Goal: Communication & Community: Answer question/provide support

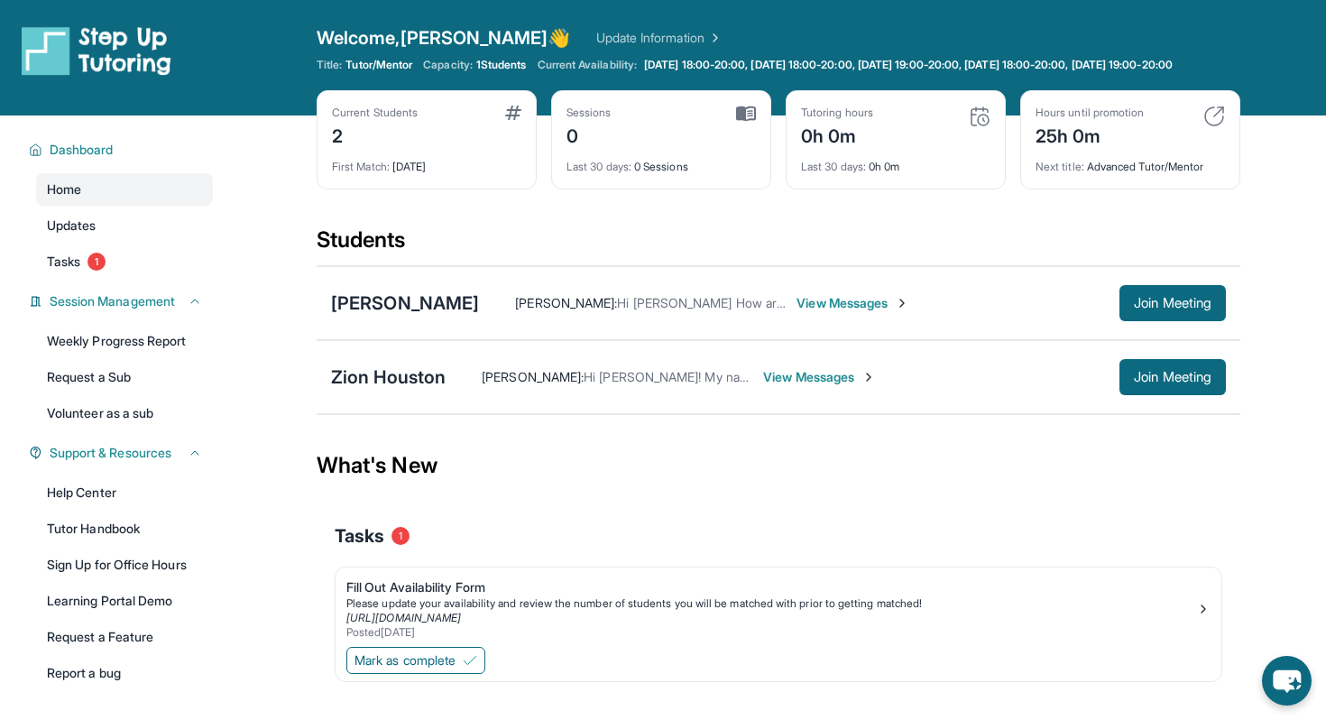
click at [885, 312] on span "View Messages" at bounding box center [853, 303] width 113 height 18
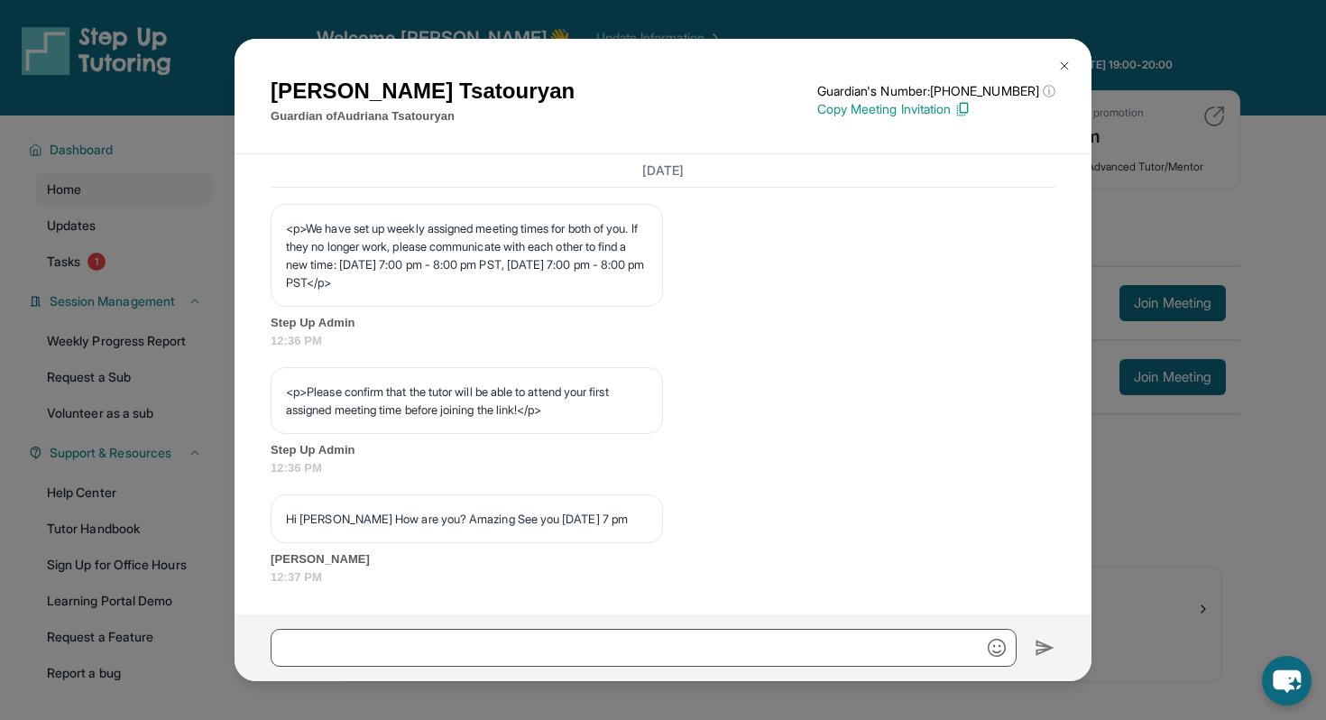
scroll to position [1031, 0]
click at [1177, 248] on div "[PERSON_NAME] Guardian of [PERSON_NAME] Guardian's Number: [PHONE_NUMBER] ⓘ Thi…" at bounding box center [663, 360] width 1326 height 720
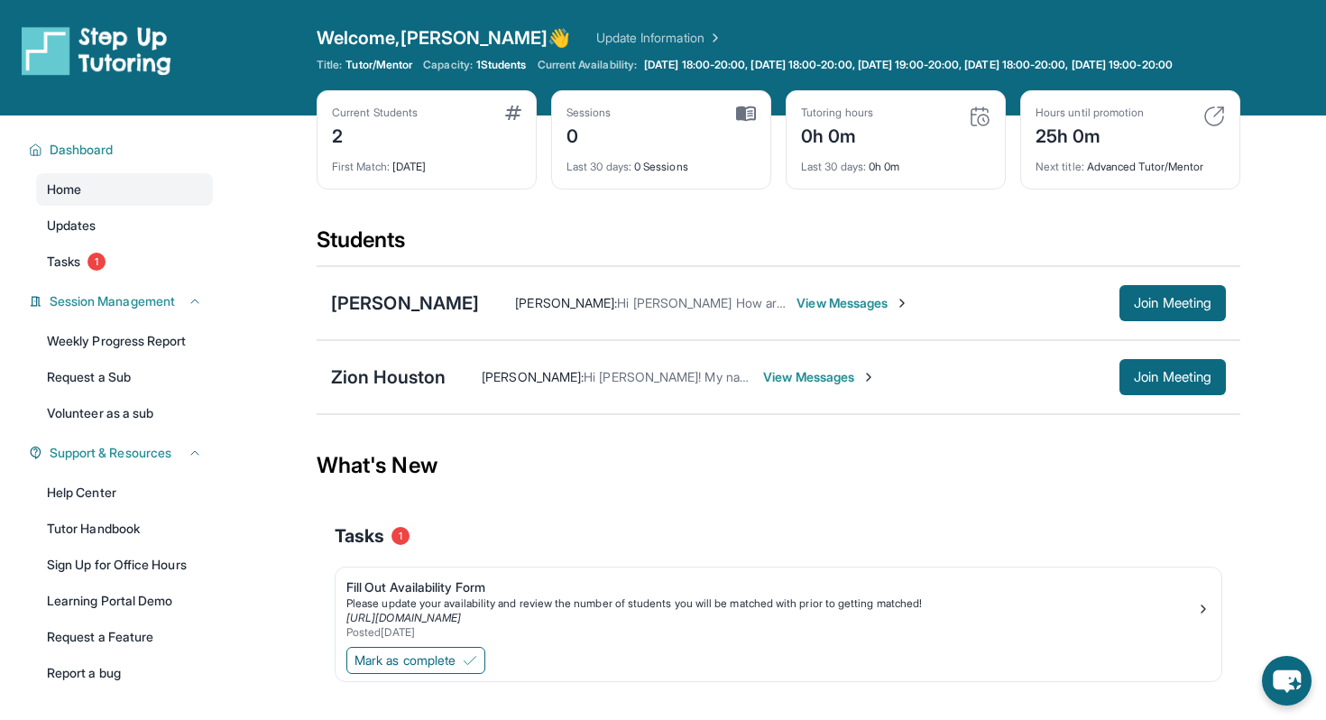
click at [901, 312] on span "View Messages" at bounding box center [853, 303] width 113 height 18
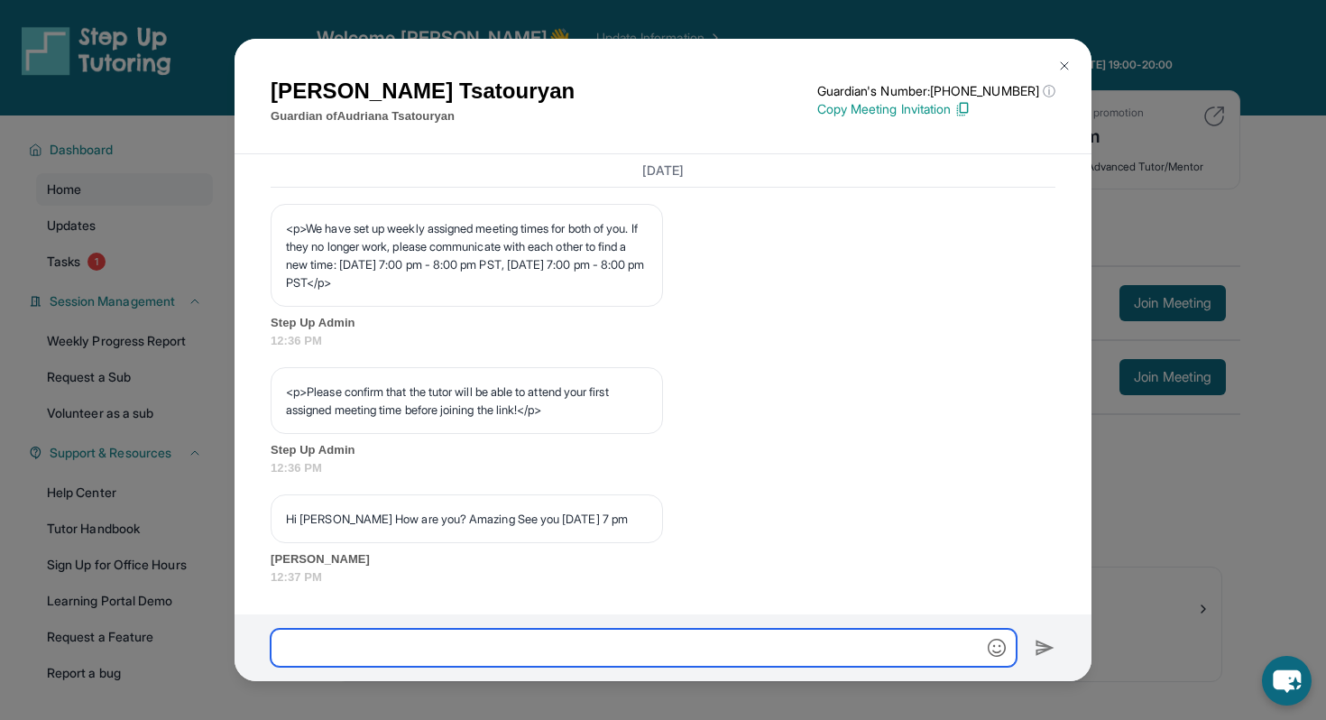
click at [659, 641] on input "text" at bounding box center [644, 648] width 746 height 38
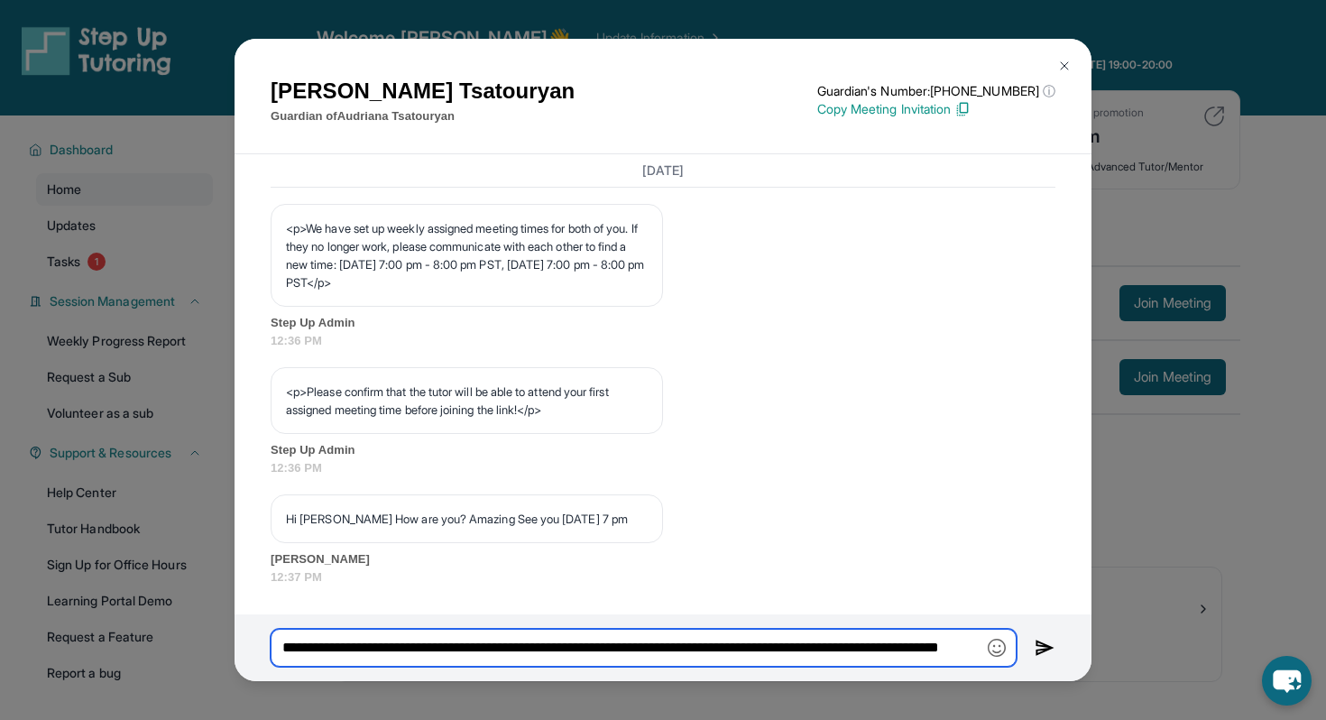
type input "**********"
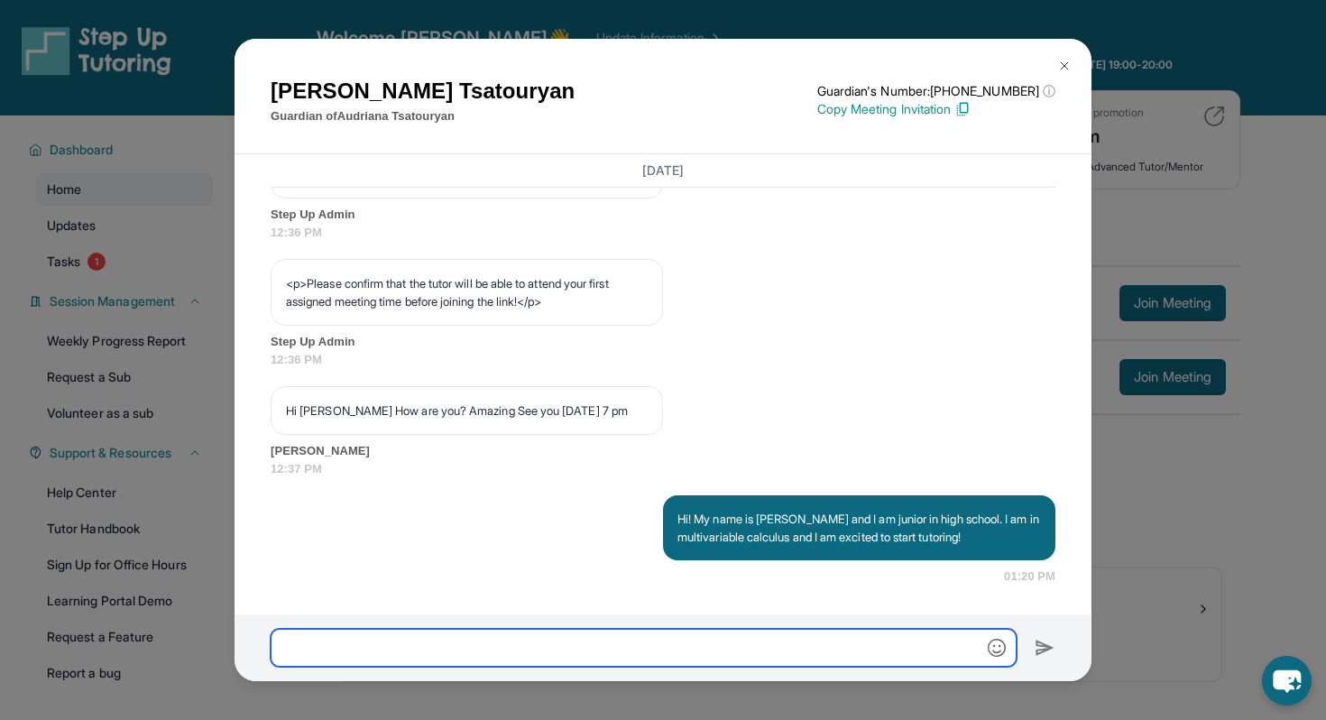
scroll to position [1139, 0]
click at [626, 643] on input "**********" at bounding box center [644, 648] width 746 height 38
click at [717, 647] on input "**********" at bounding box center [644, 648] width 746 height 38
type input "**********"
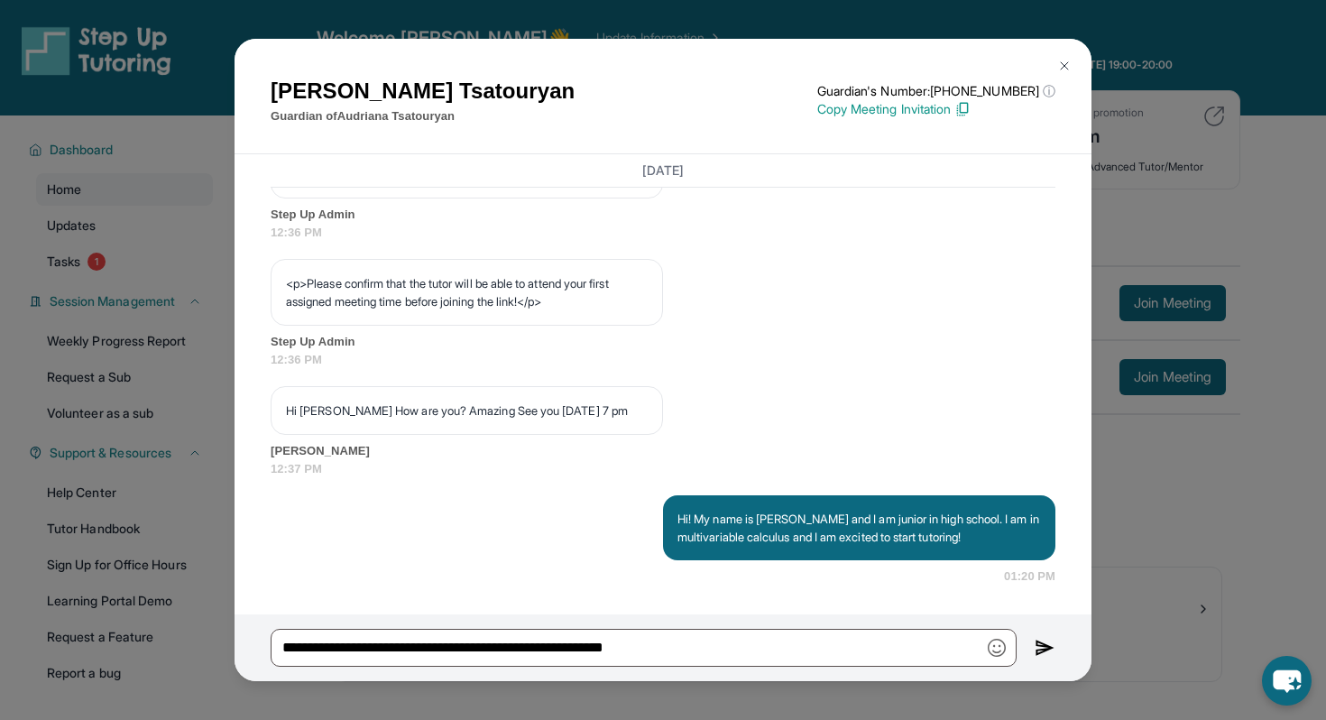
click at [1044, 645] on img at bounding box center [1045, 648] width 21 height 22
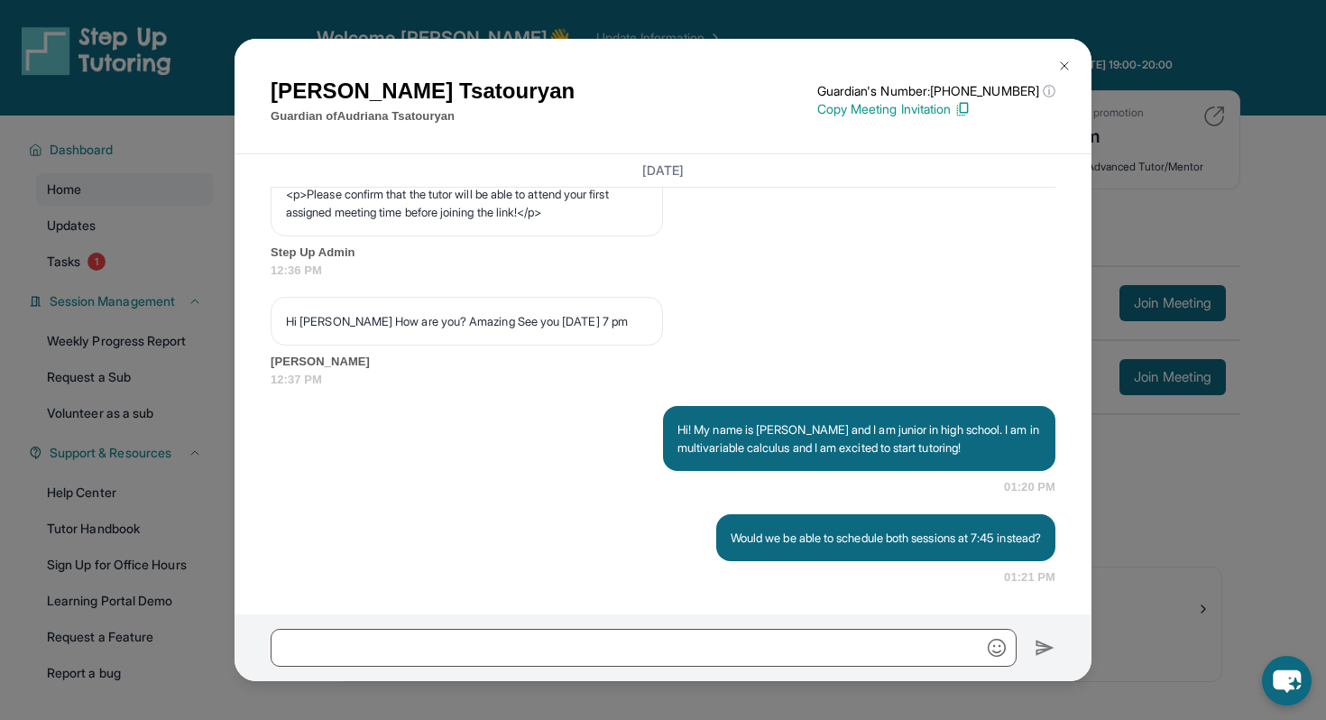
scroll to position [1229, 0]
click at [1165, 385] on div "[PERSON_NAME] Guardian of [PERSON_NAME] Guardian's Number: [PHONE_NUMBER] ⓘ Thi…" at bounding box center [663, 360] width 1326 height 720
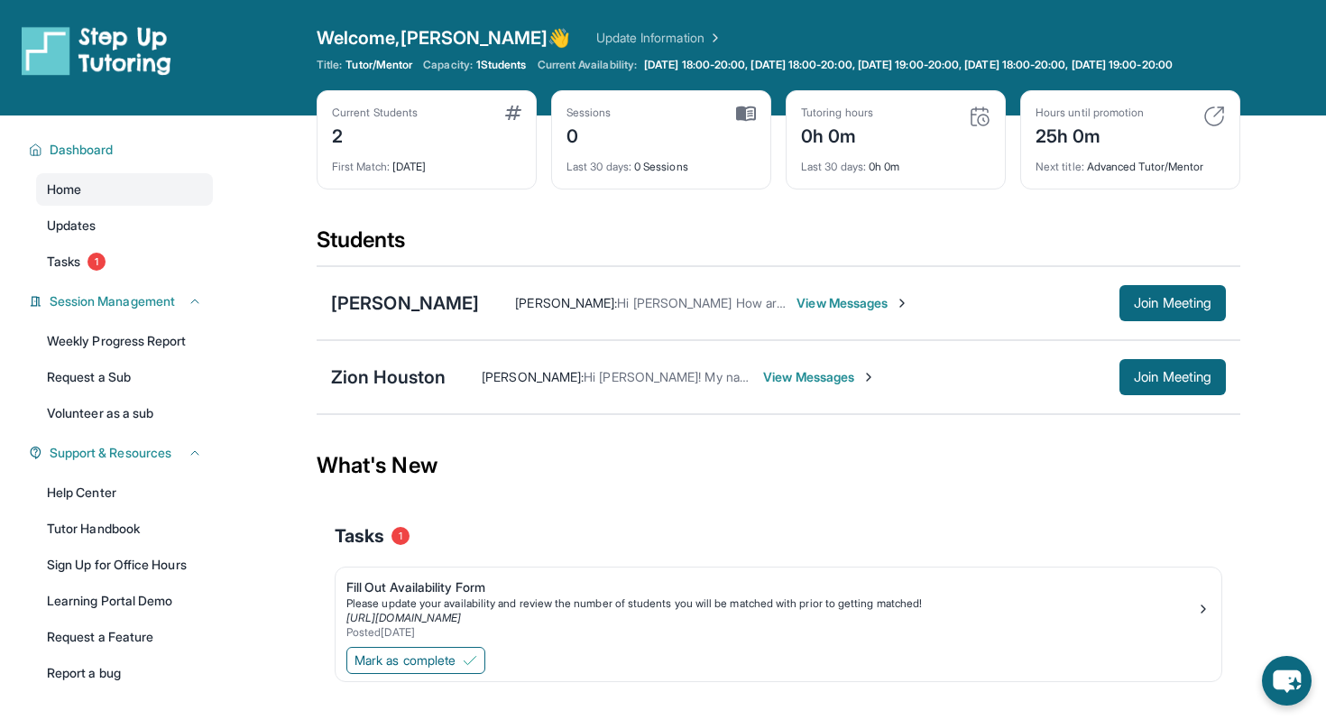
click at [843, 386] on span "View Messages" at bounding box center [819, 377] width 113 height 18
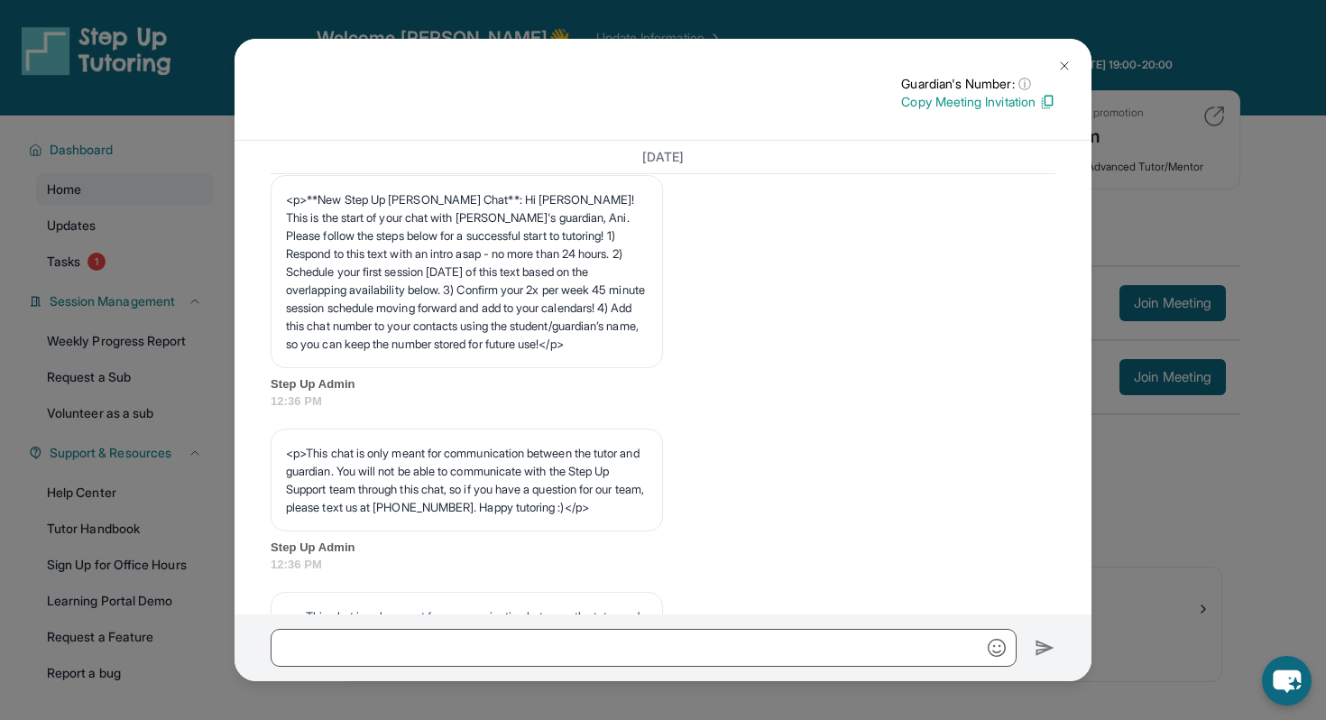
scroll to position [232, 0]
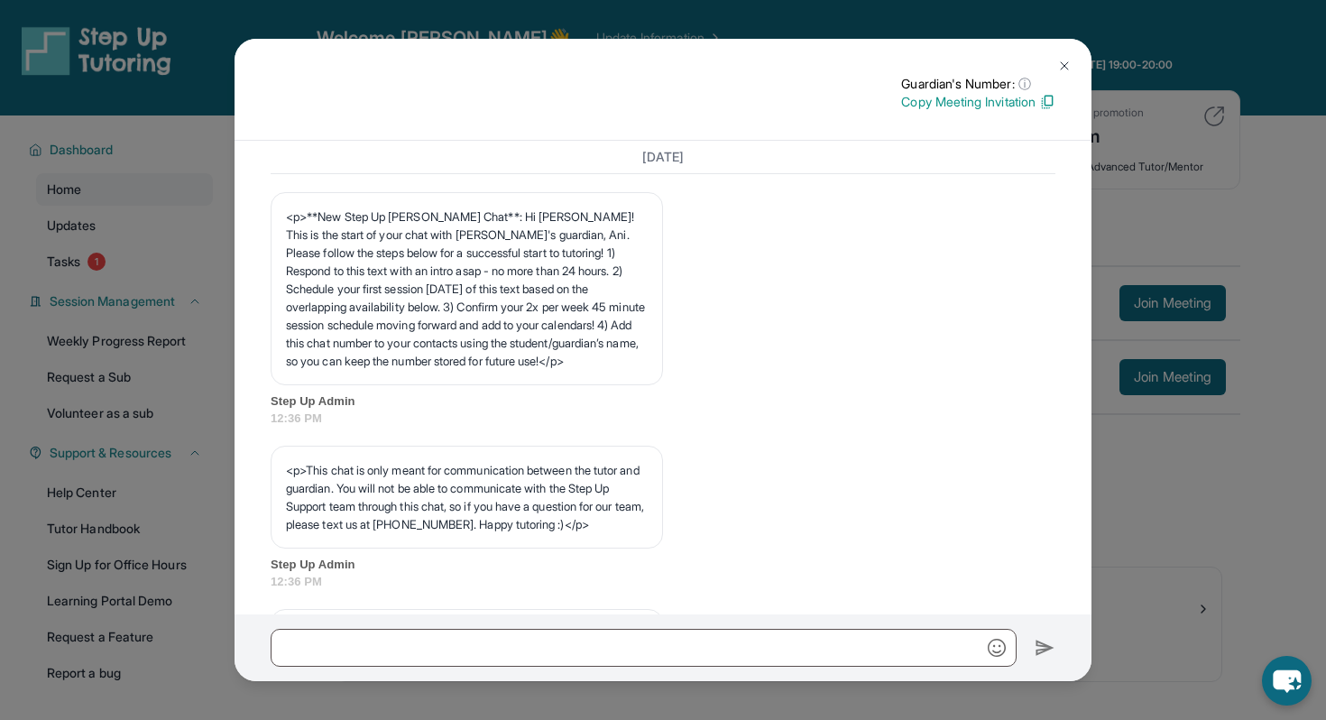
click at [1211, 475] on div "Guardian's Number: ⓘ This isn't the guardian's real number — it's a private for…" at bounding box center [663, 360] width 1326 height 720
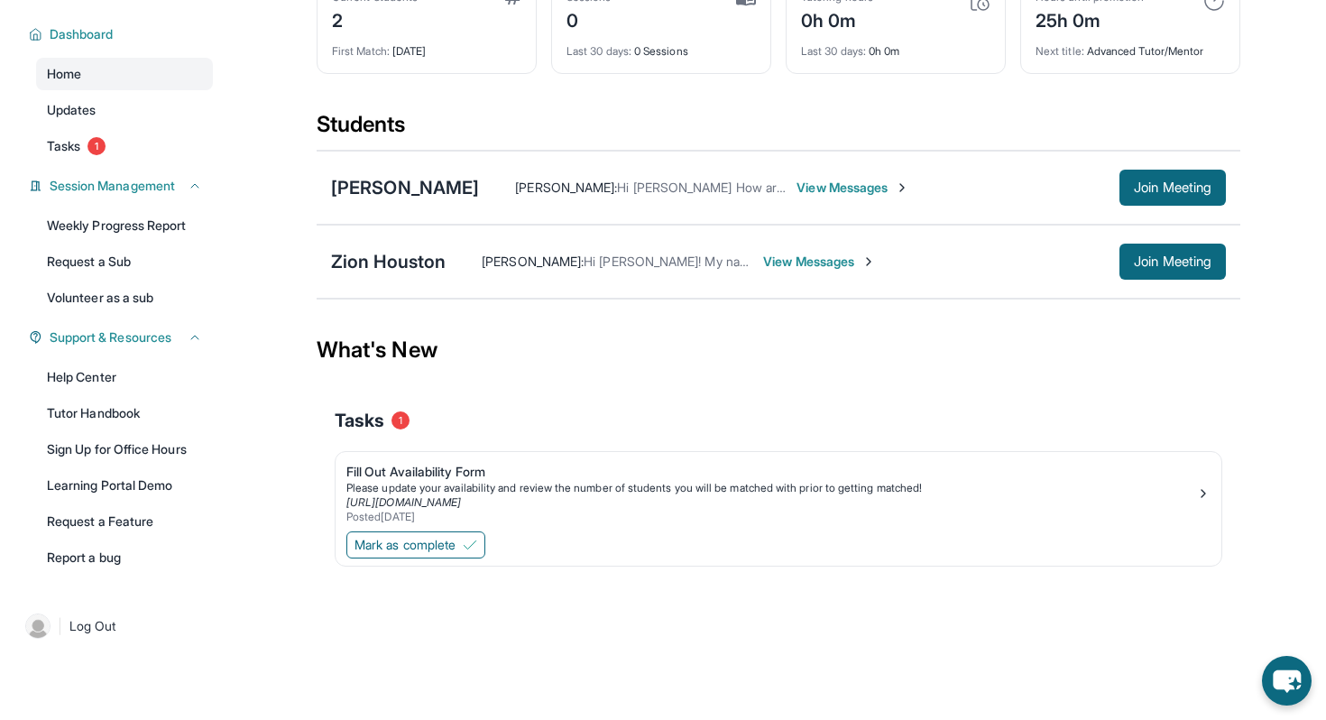
scroll to position [128, 0]
click at [397, 554] on span "Mark as complete" at bounding box center [405, 545] width 101 height 18
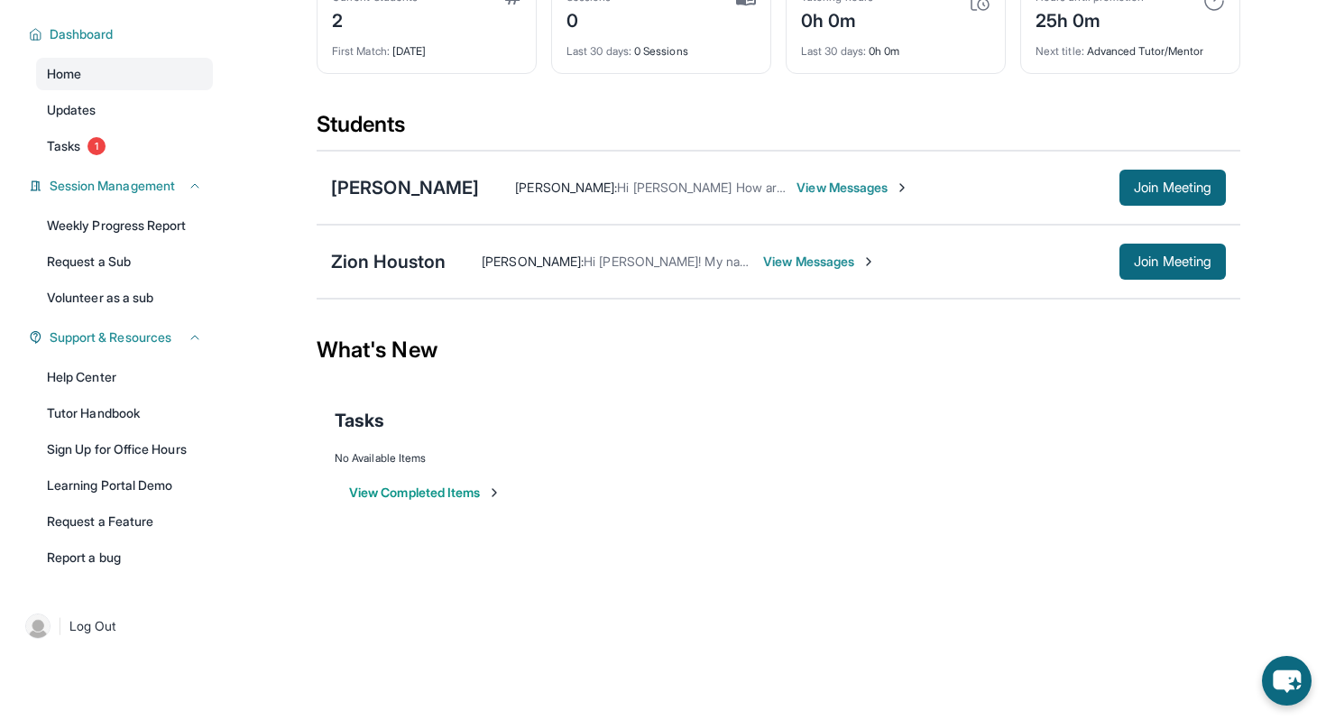
click at [420, 486] on button "View Completed Items" at bounding box center [425, 493] width 152 height 18
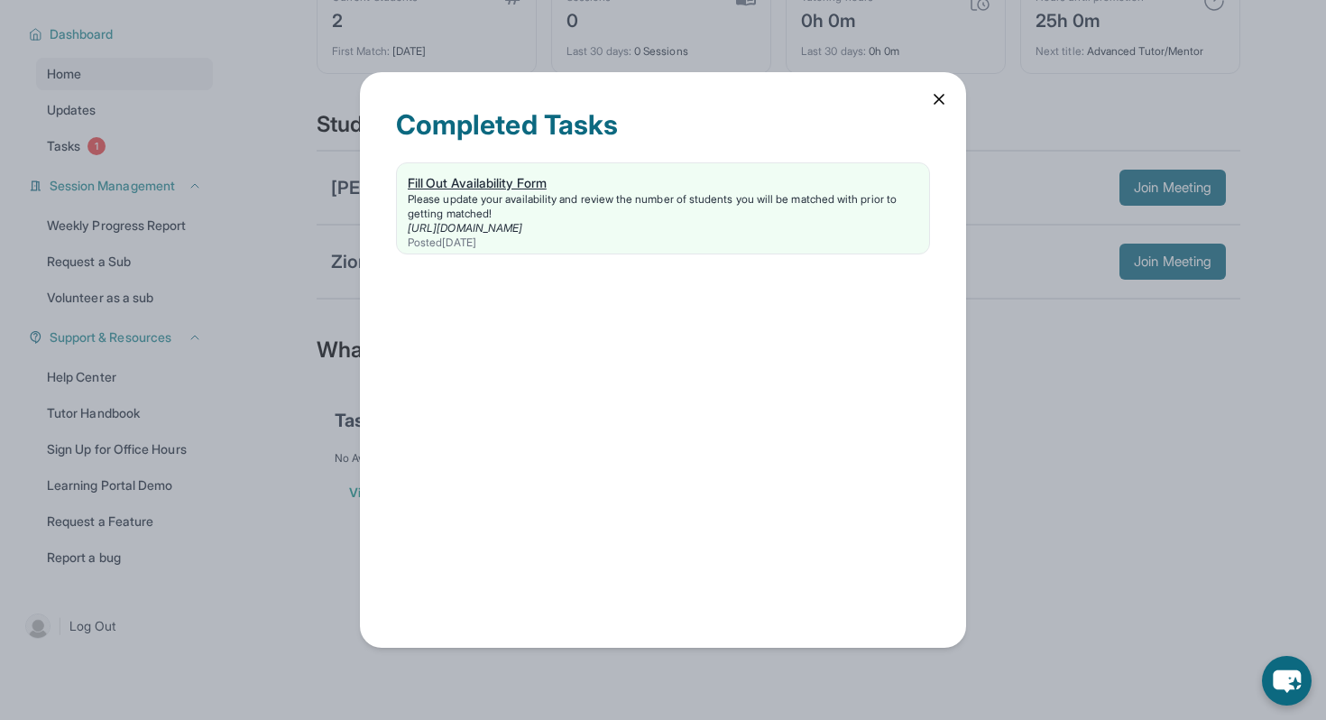
click at [485, 189] on div "Fill Out Availability Form" at bounding box center [663, 183] width 511 height 18
click at [219, 325] on div "Completed Tasks Fill Out Availability Form Please update your availability and …" at bounding box center [663, 360] width 1326 height 720
click at [947, 97] on icon at bounding box center [939, 99] width 18 height 18
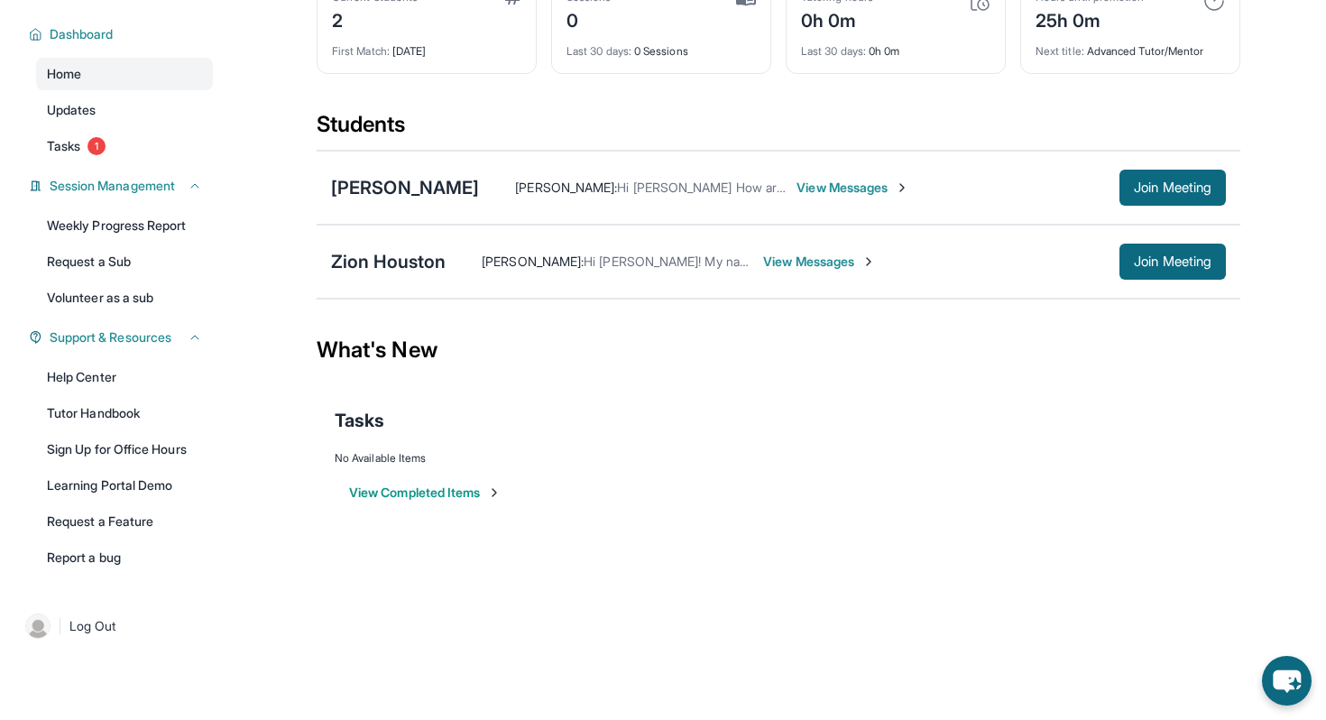
click at [826, 264] on span "View Messages" at bounding box center [819, 262] width 113 height 18
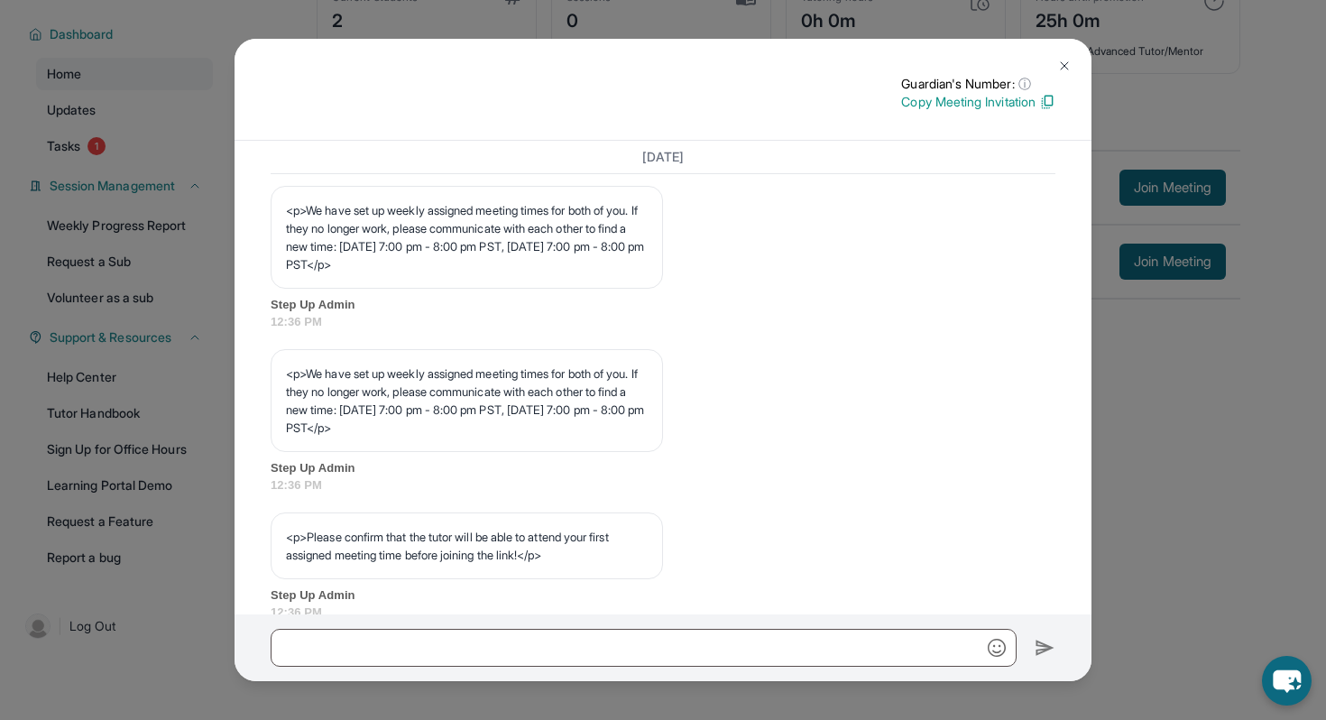
scroll to position [1197, 0]
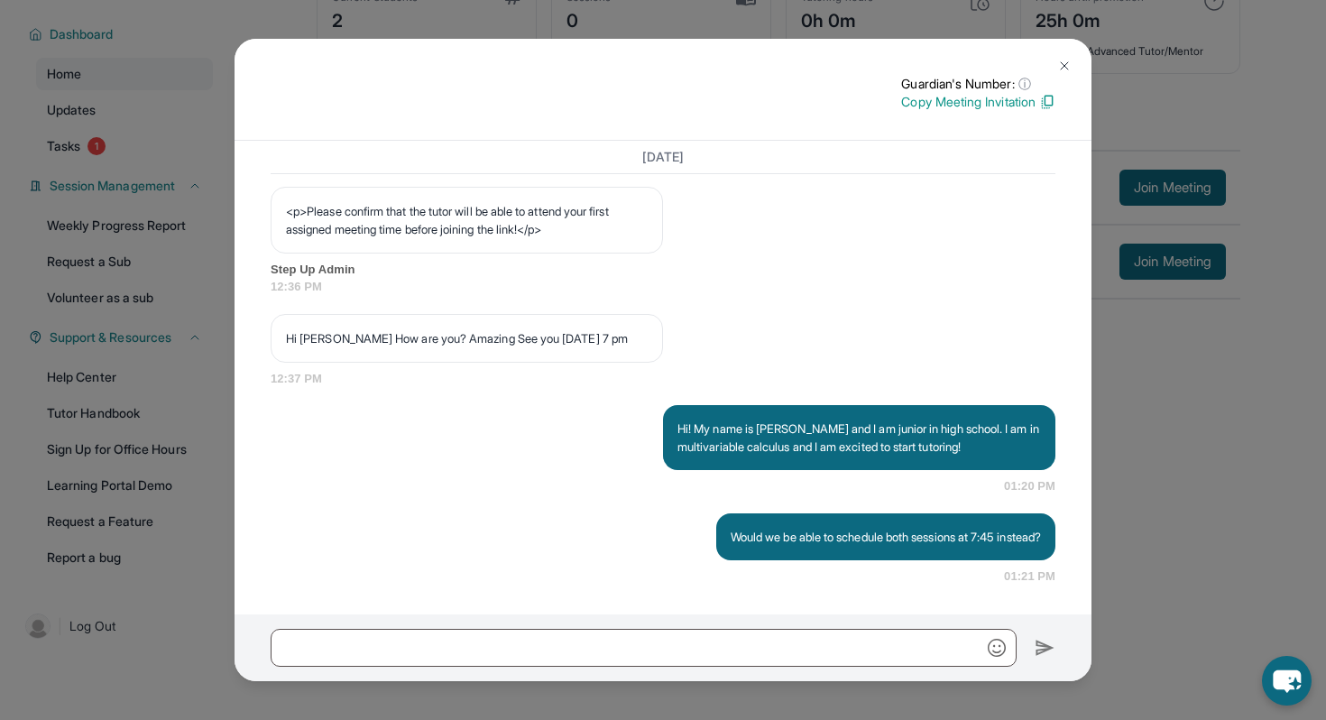
click at [1325, 337] on div "Guardian's Number: ⓘ This isn't the guardian's real number — it's a private for…" at bounding box center [663, 360] width 1326 height 720
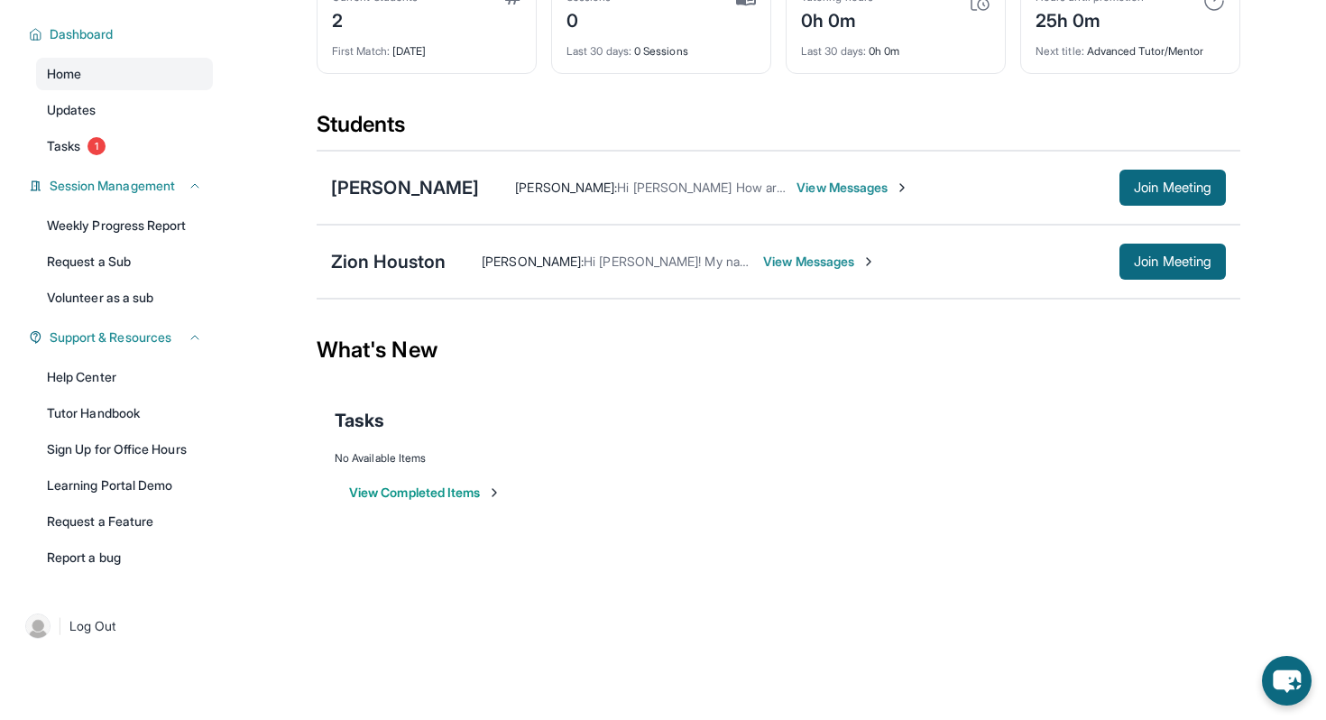
click at [872, 266] on img at bounding box center [869, 261] width 14 height 14
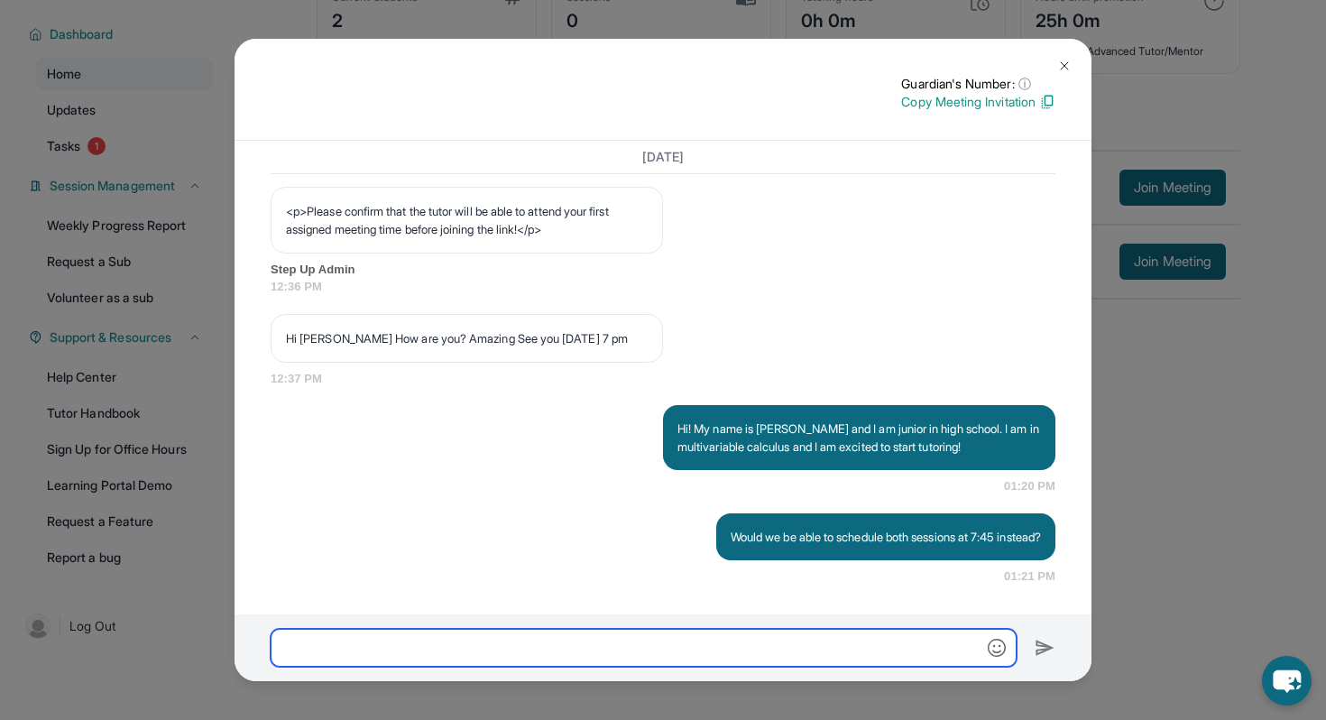
click at [693, 633] on input "text" at bounding box center [644, 648] width 746 height 38
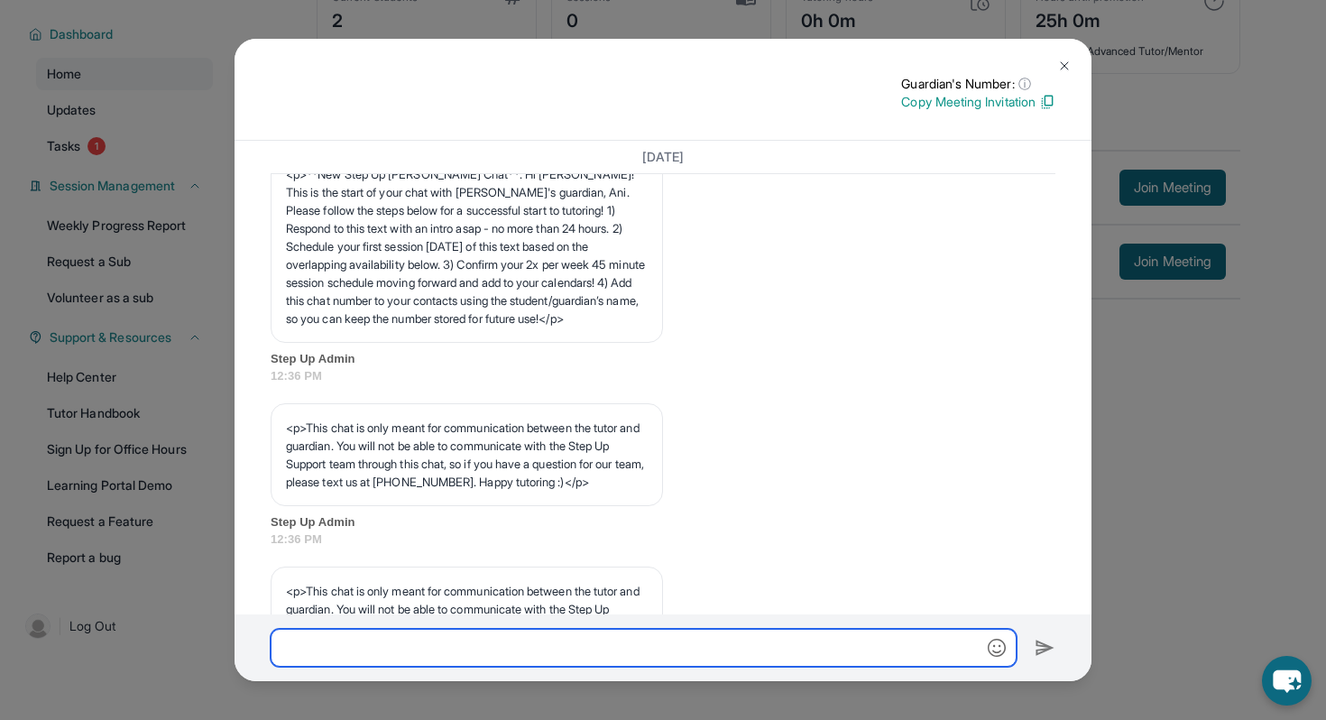
scroll to position [0, 0]
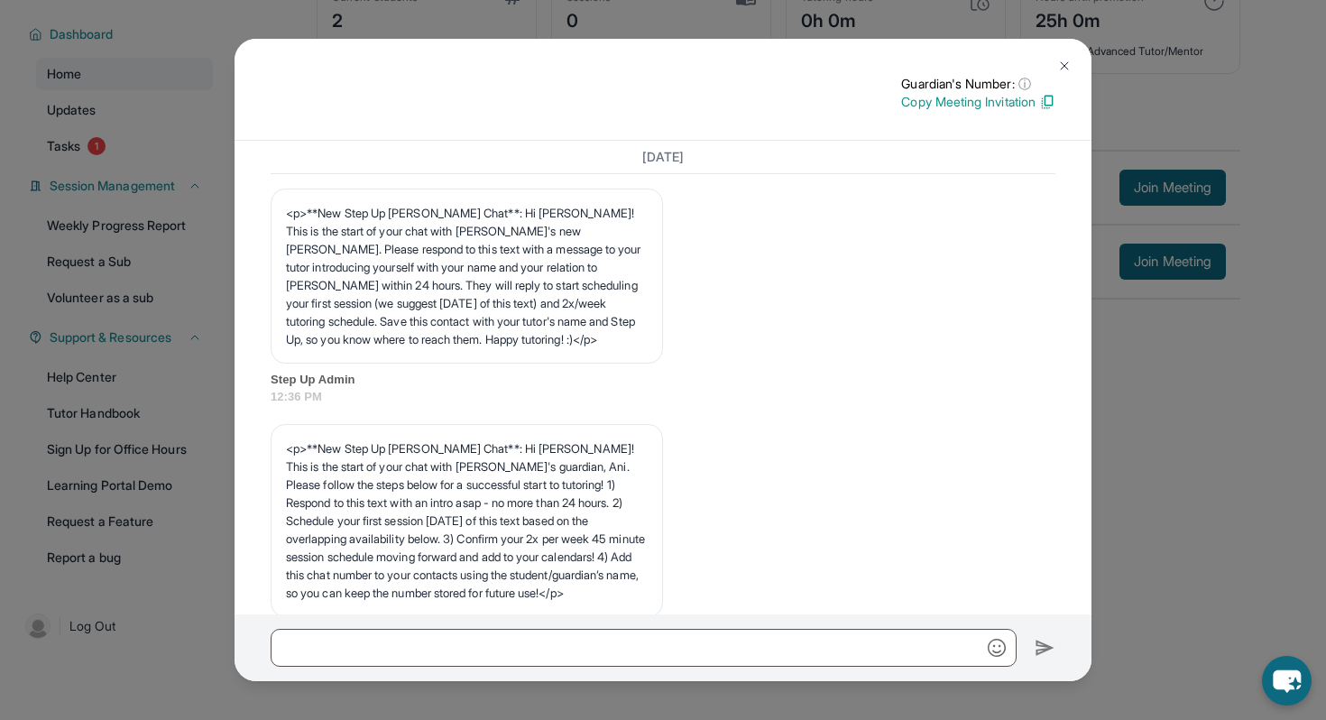
click at [1193, 334] on div "Guardian's Number: ⓘ This isn't the guardian's real number — it's a private for…" at bounding box center [663, 360] width 1326 height 720
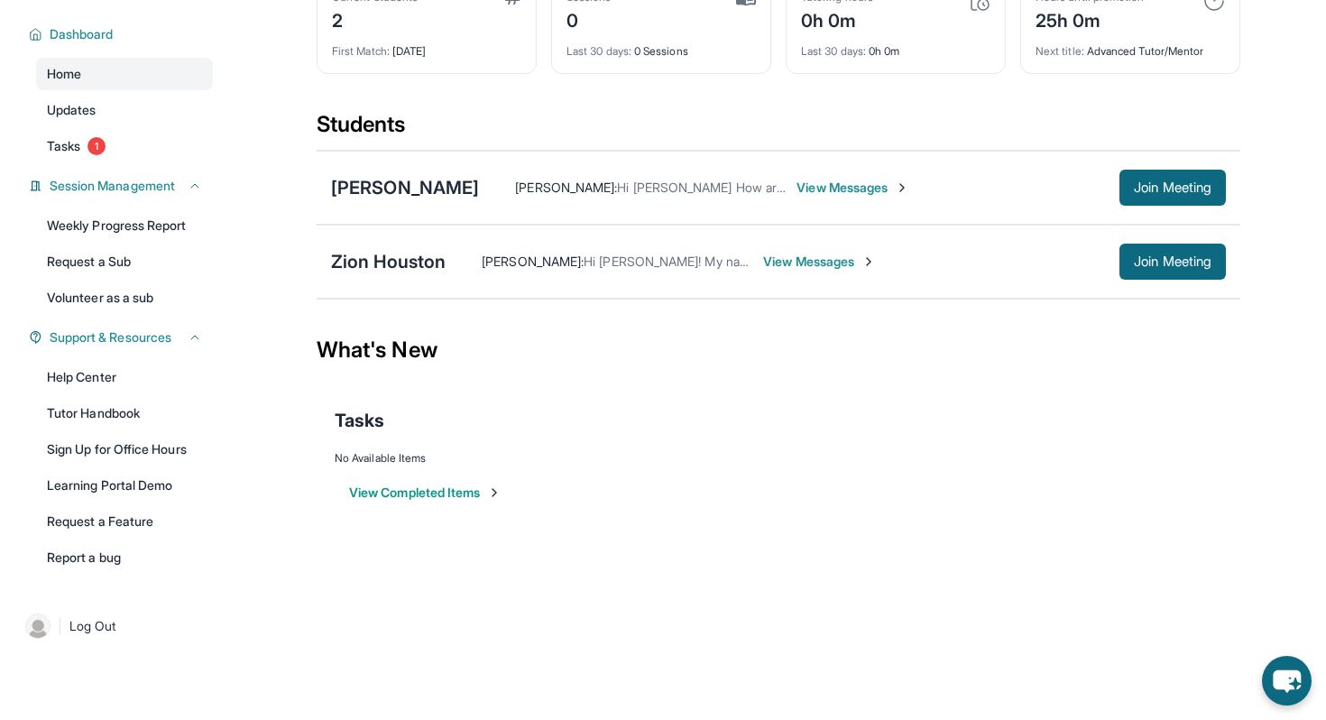
click at [825, 264] on span "View Messages" at bounding box center [819, 262] width 113 height 18
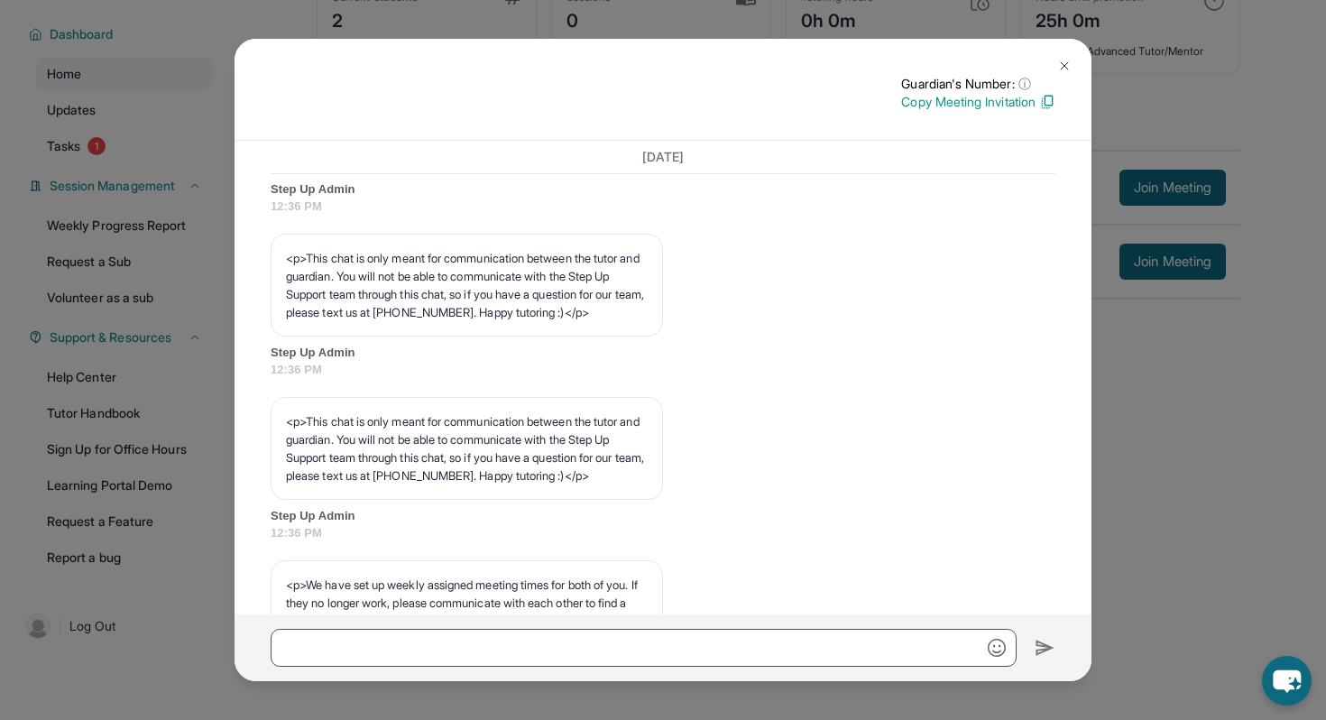
scroll to position [236, 0]
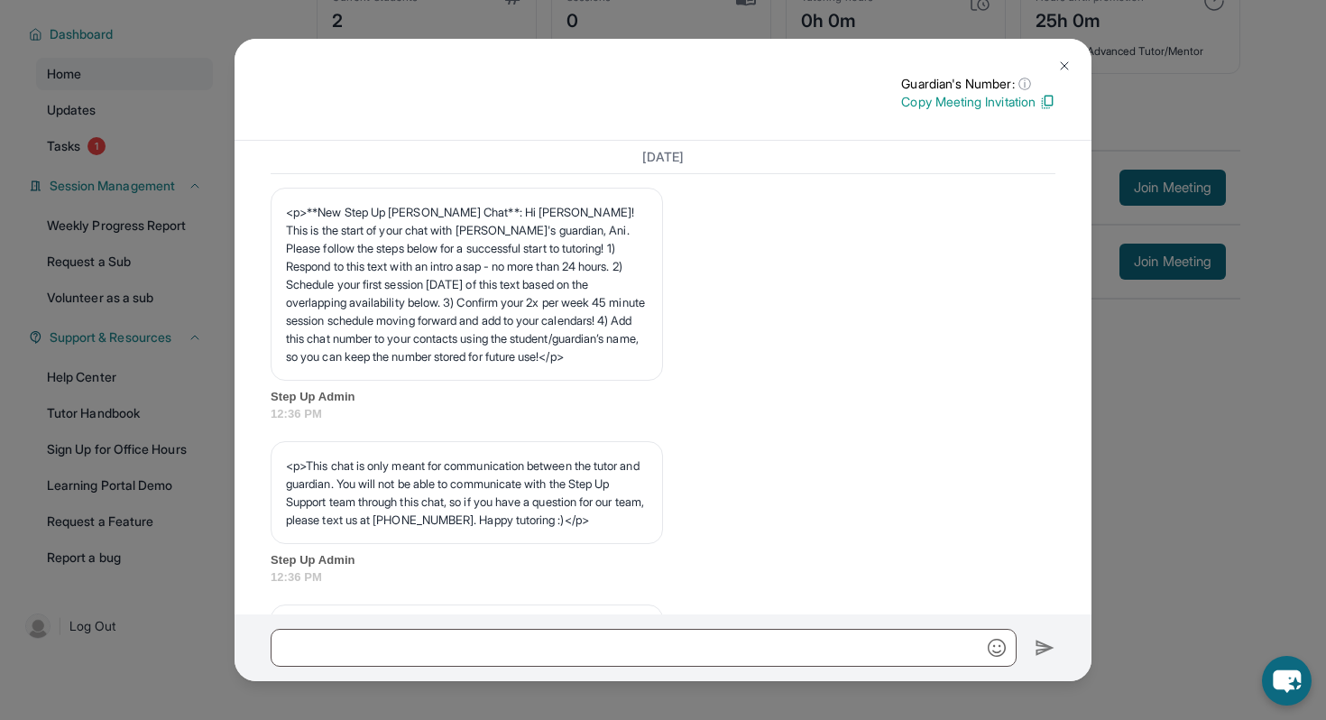
click at [1066, 71] on img at bounding box center [1064, 66] width 14 height 14
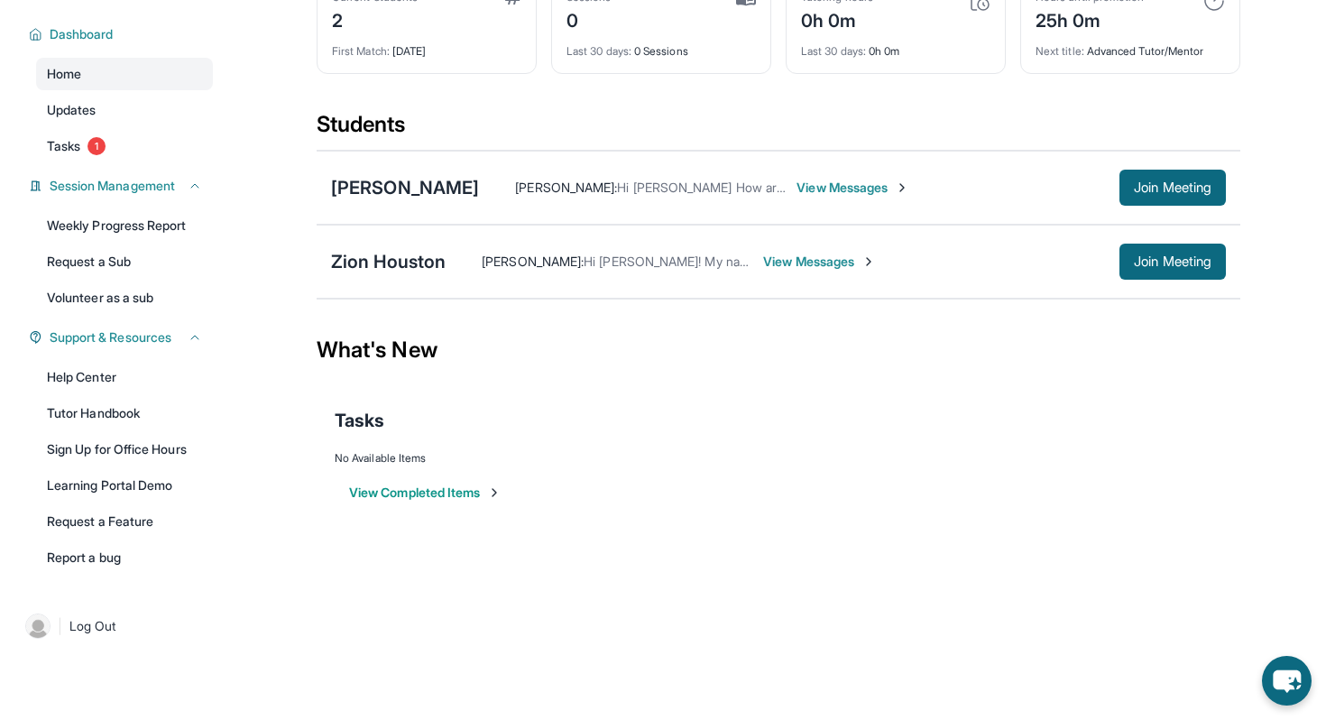
click at [886, 181] on span "View Messages" at bounding box center [853, 188] width 113 height 18
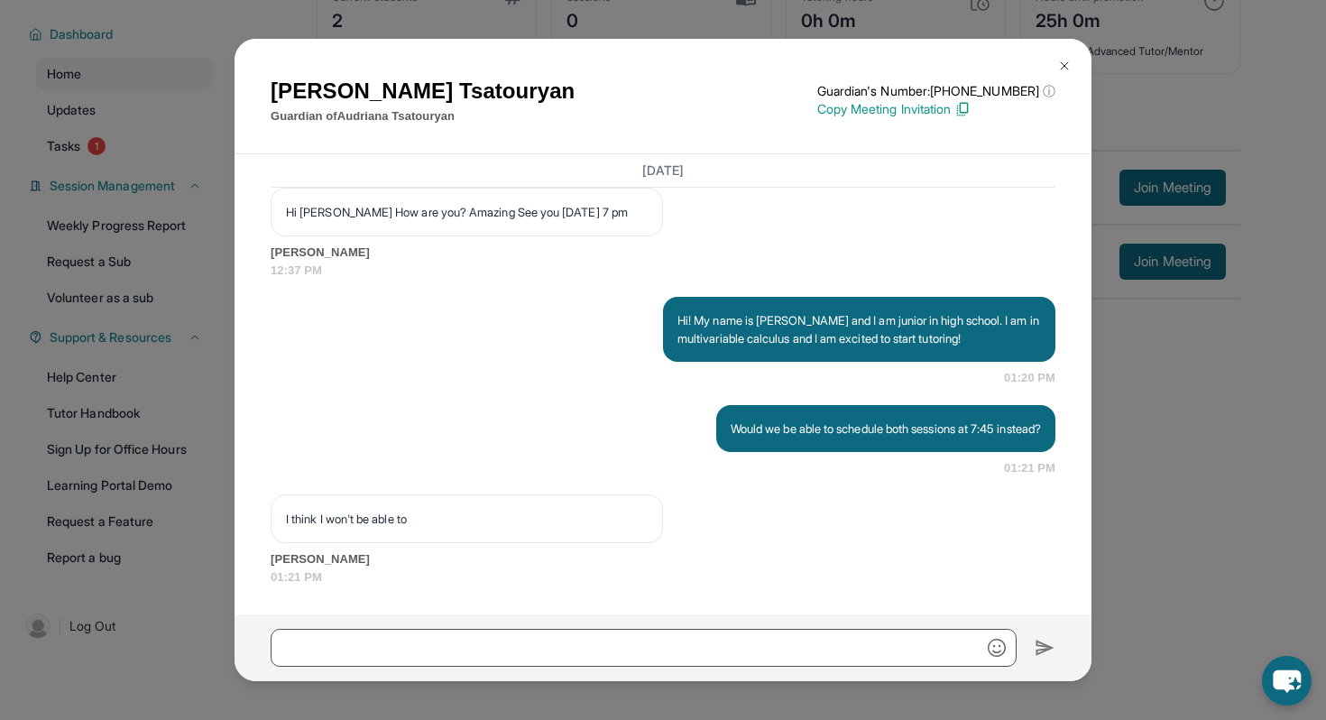
scroll to position [130, 0]
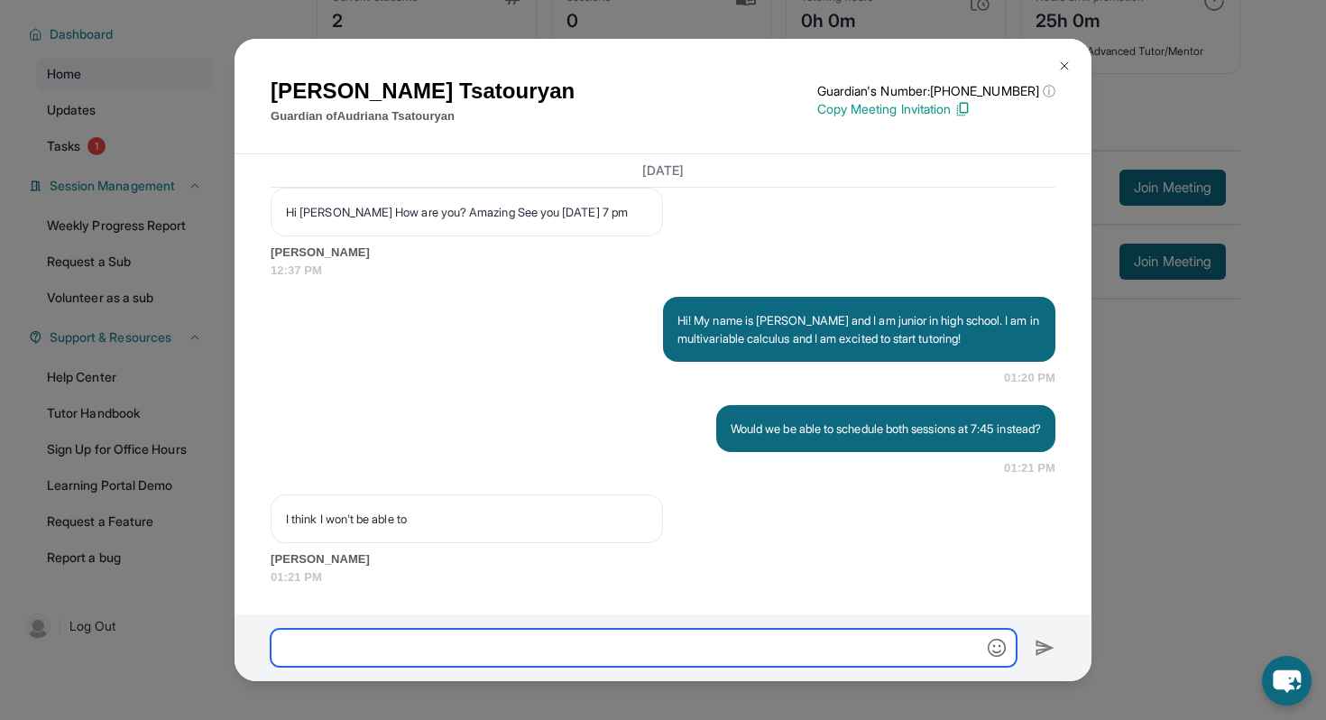
click at [755, 656] on input "text" at bounding box center [644, 648] width 746 height 38
type input "**********"
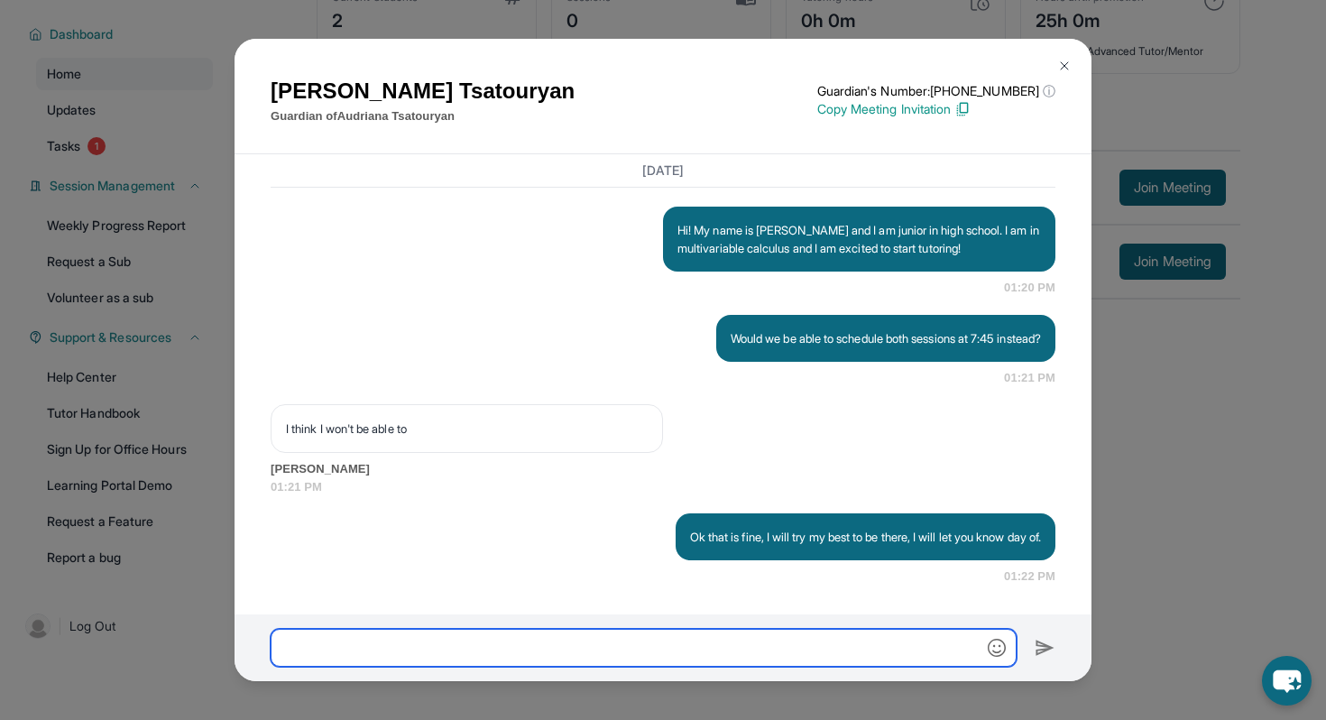
scroll to position [1445, 0]
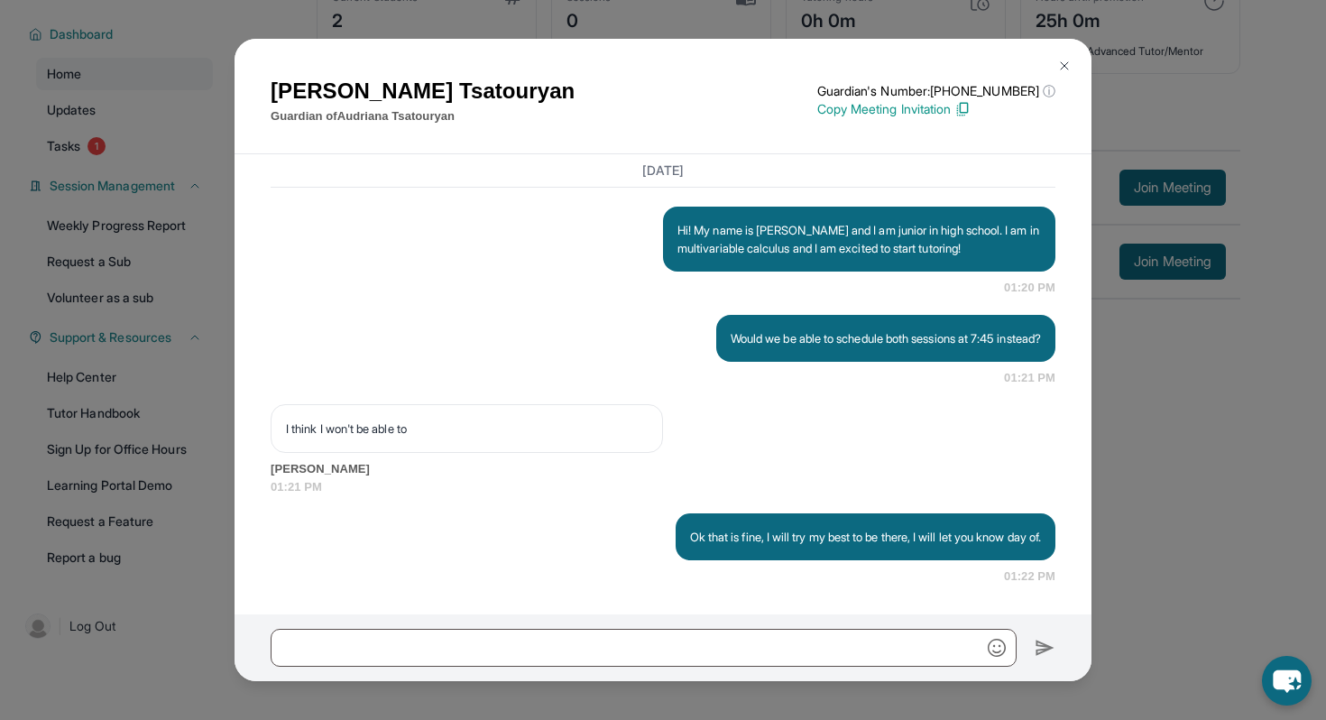
click at [1113, 401] on div "[PERSON_NAME] Guardian of [PERSON_NAME] Guardian's Number: [PHONE_NUMBER] ⓘ Thi…" at bounding box center [663, 360] width 1326 height 720
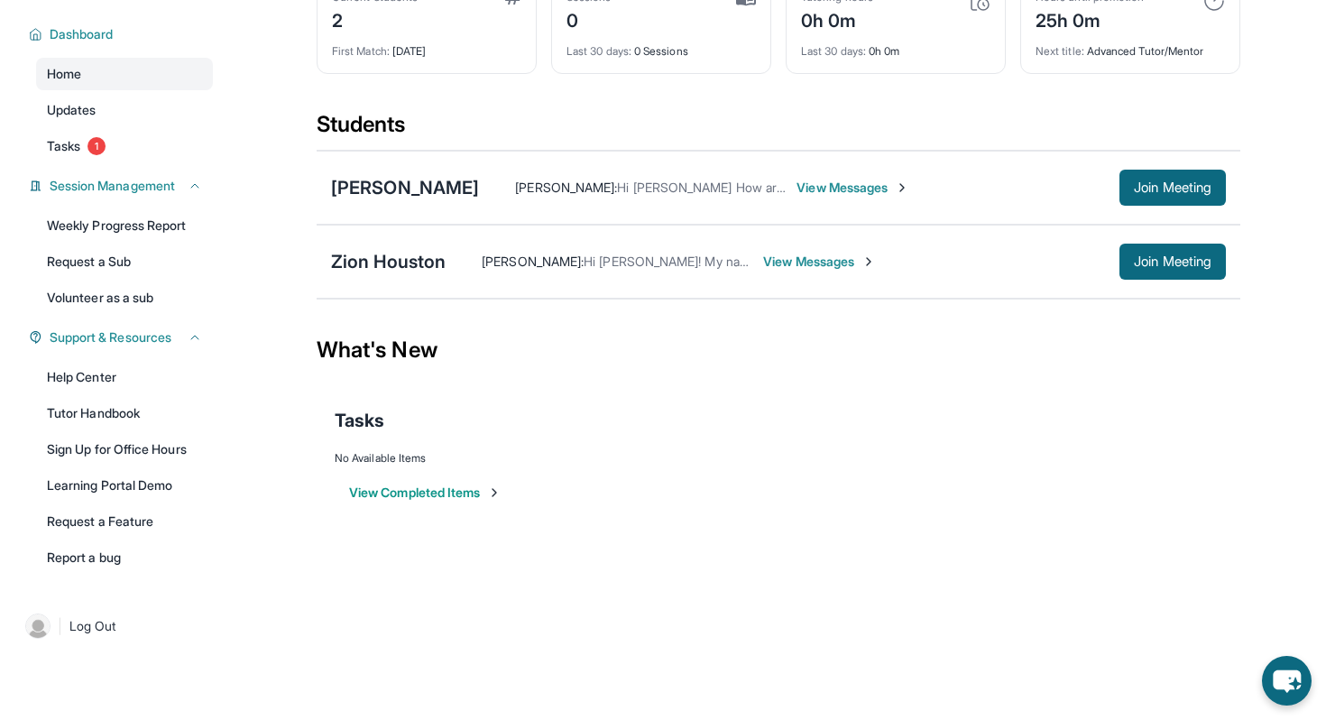
click at [783, 258] on span "View Messages" at bounding box center [819, 262] width 113 height 18
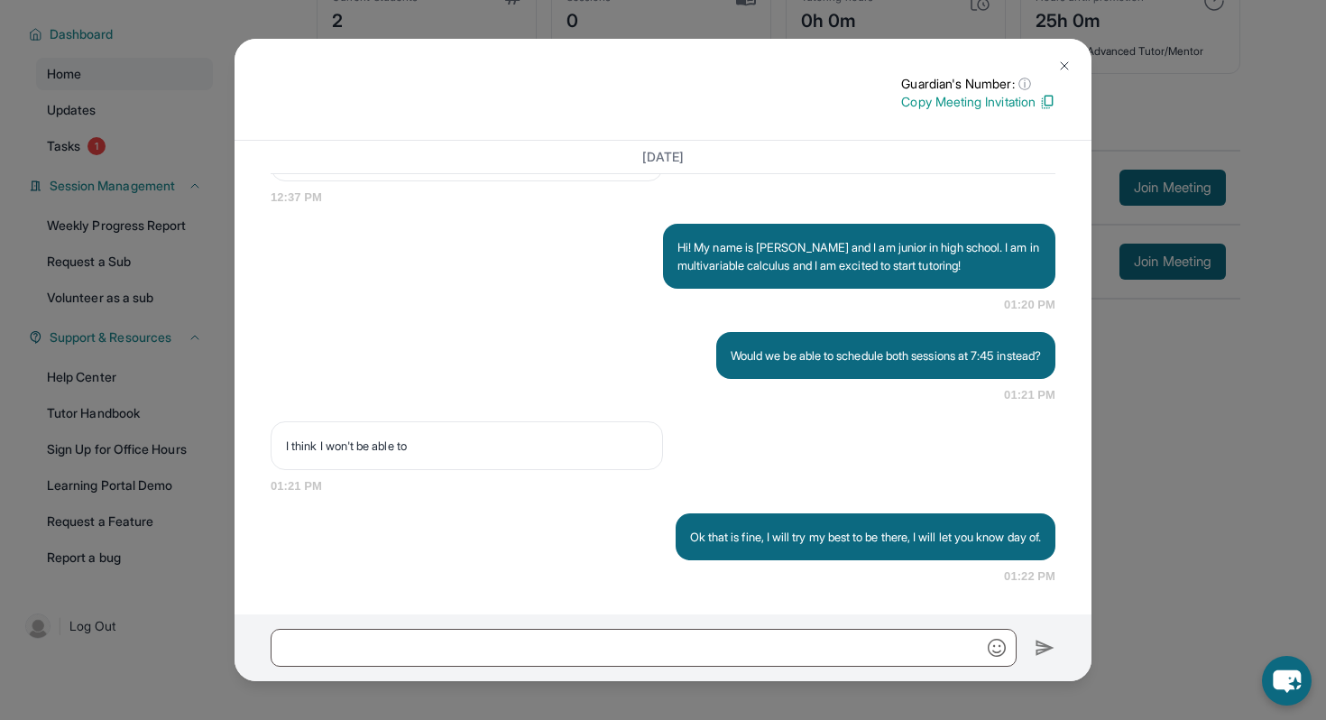
scroll to position [1397, 0]
click at [1063, 60] on img at bounding box center [1064, 66] width 14 height 14
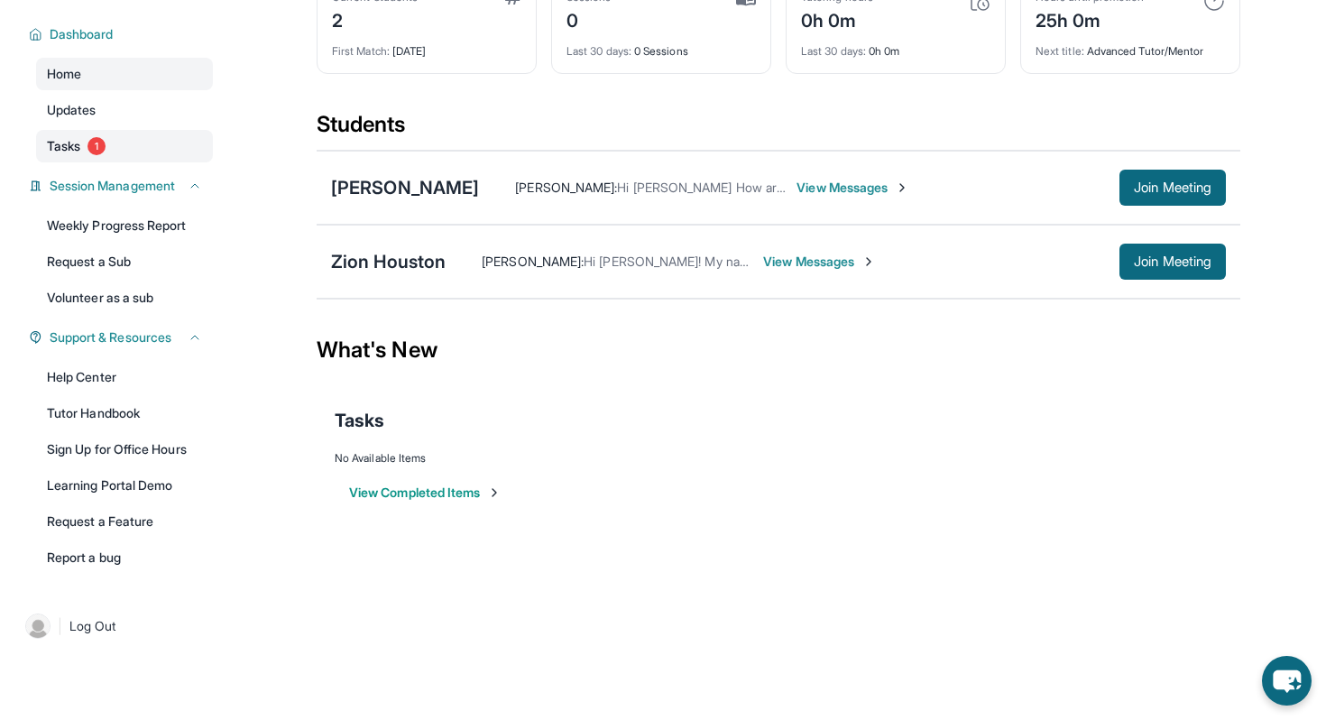
click at [126, 147] on link "Tasks 1" at bounding box center [124, 146] width 177 height 32
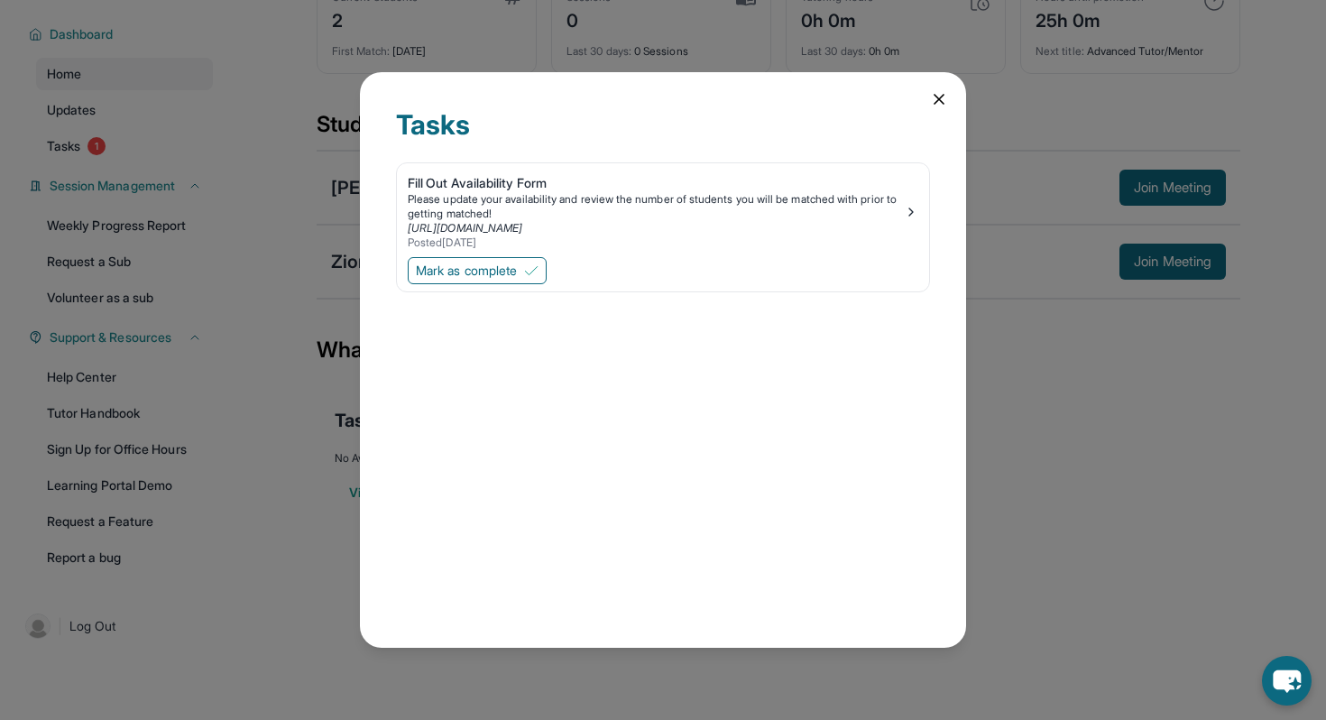
click at [1103, 161] on div "Tasks Fill Out Availability Form Please update your availability and review the…" at bounding box center [663, 360] width 1326 height 720
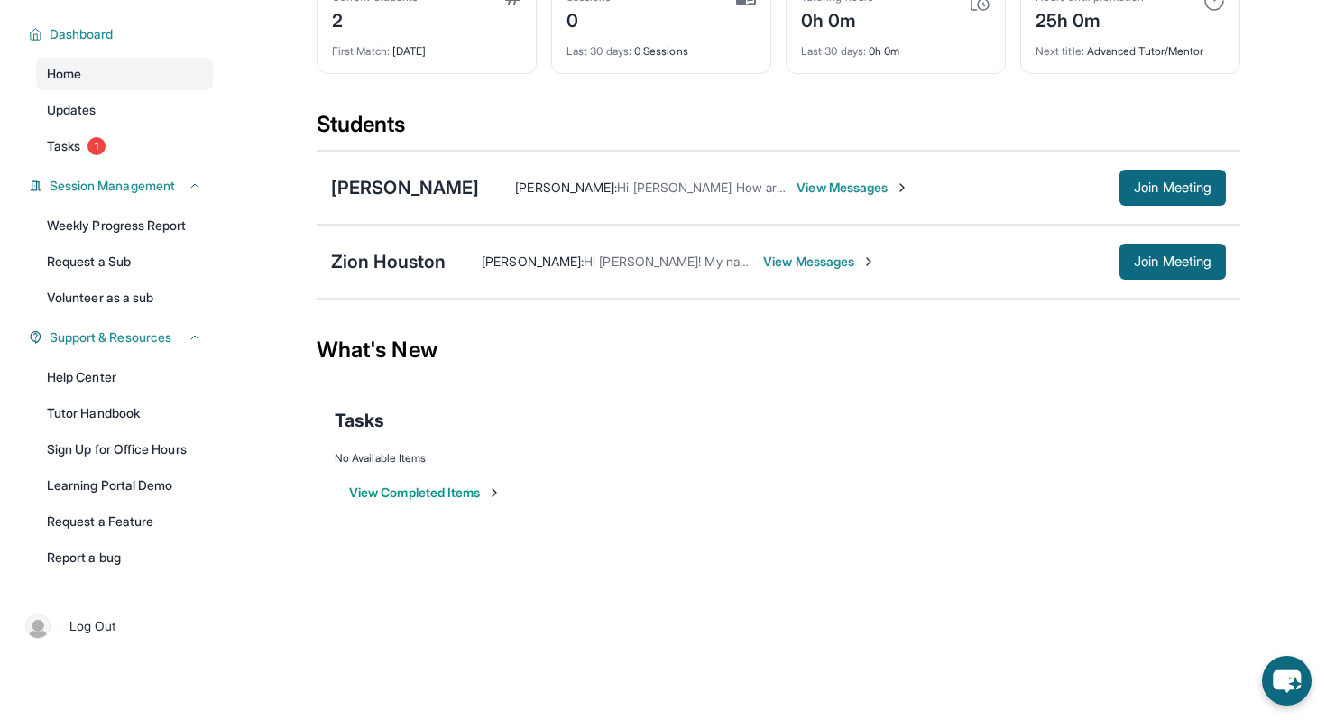
click at [828, 255] on span "View Messages" at bounding box center [819, 262] width 113 height 18
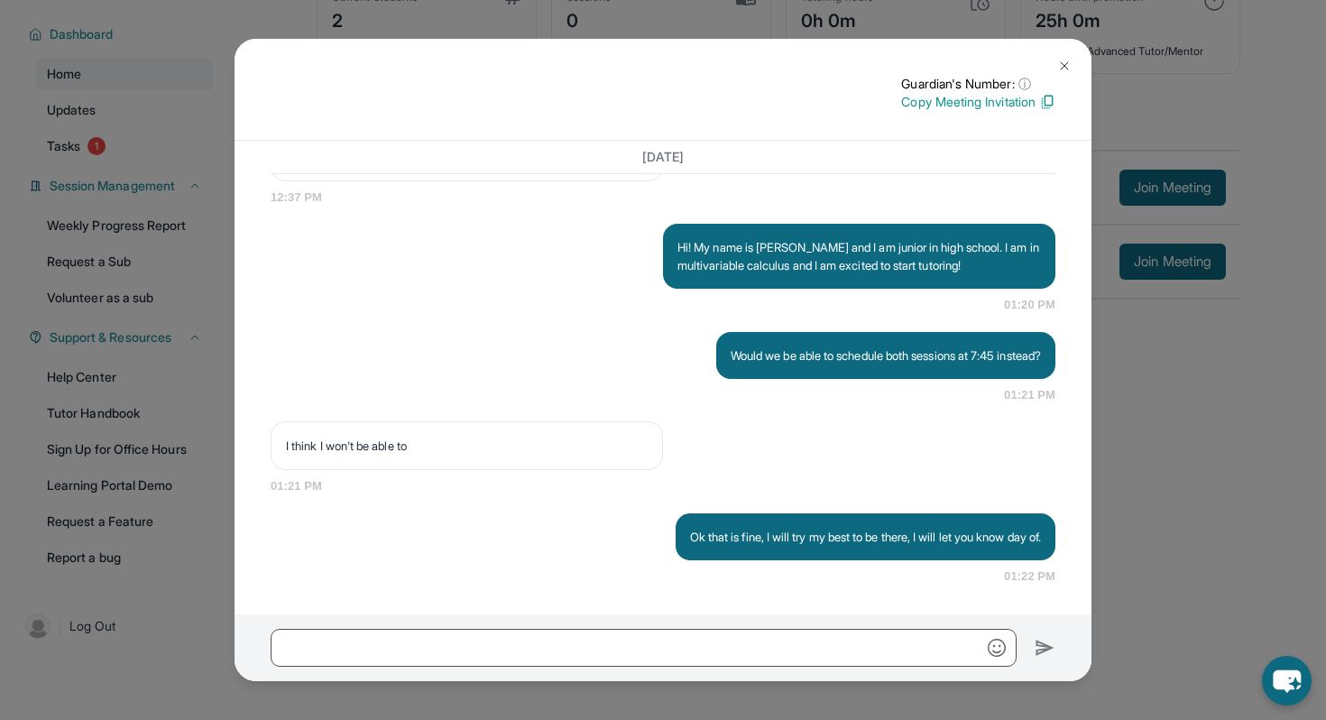
click at [1070, 64] on img at bounding box center [1064, 66] width 14 height 14
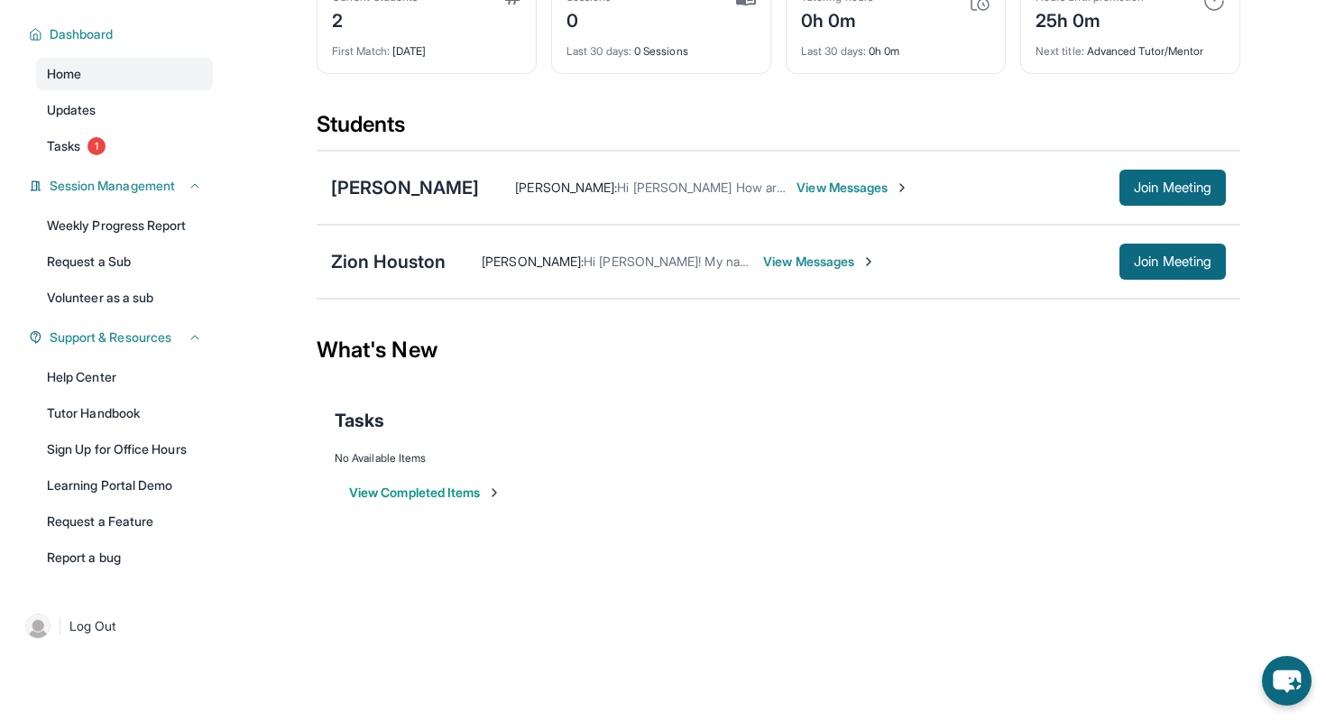
click at [792, 262] on span "View Messages" at bounding box center [819, 262] width 113 height 18
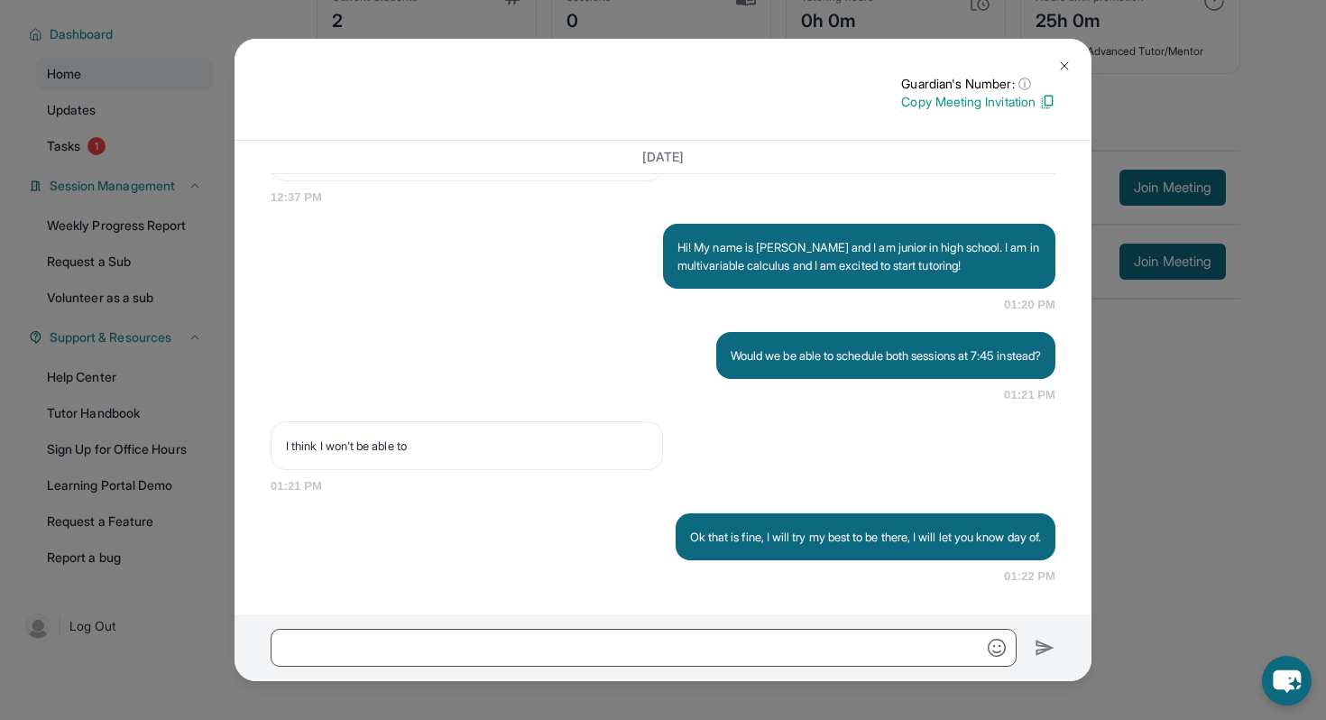
click at [1237, 453] on div "Guardian's Number: ⓘ This isn't the guardian's real number — it's a private for…" at bounding box center [663, 360] width 1326 height 720
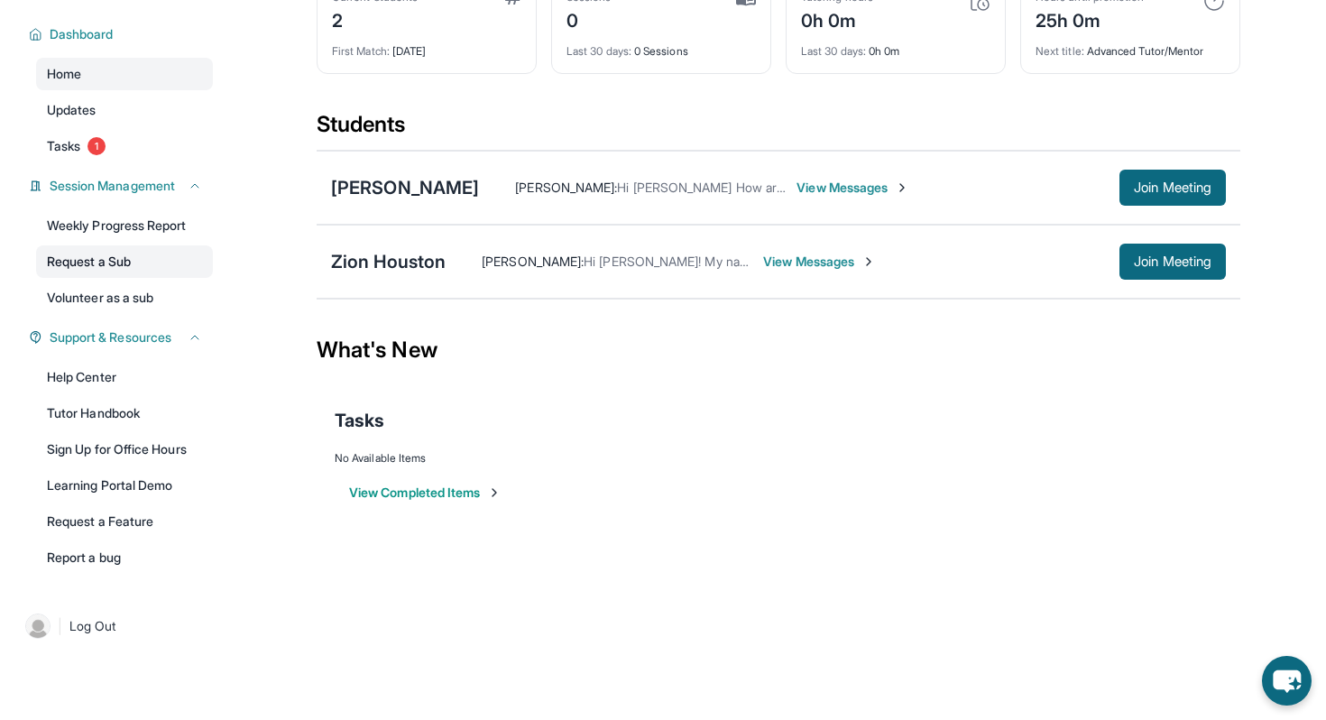
click at [121, 263] on link "Request a Sub" at bounding box center [124, 261] width 177 height 32
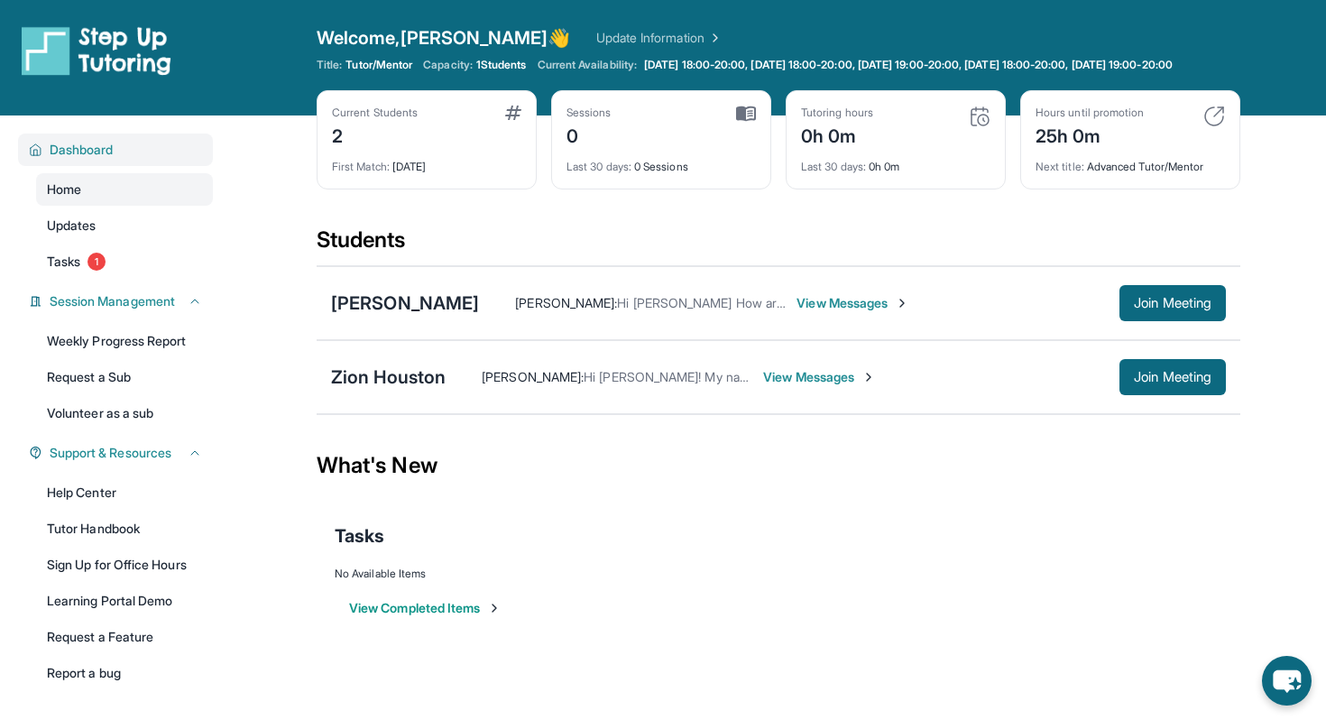
click at [73, 159] on span "Dashboard" at bounding box center [82, 150] width 64 height 18
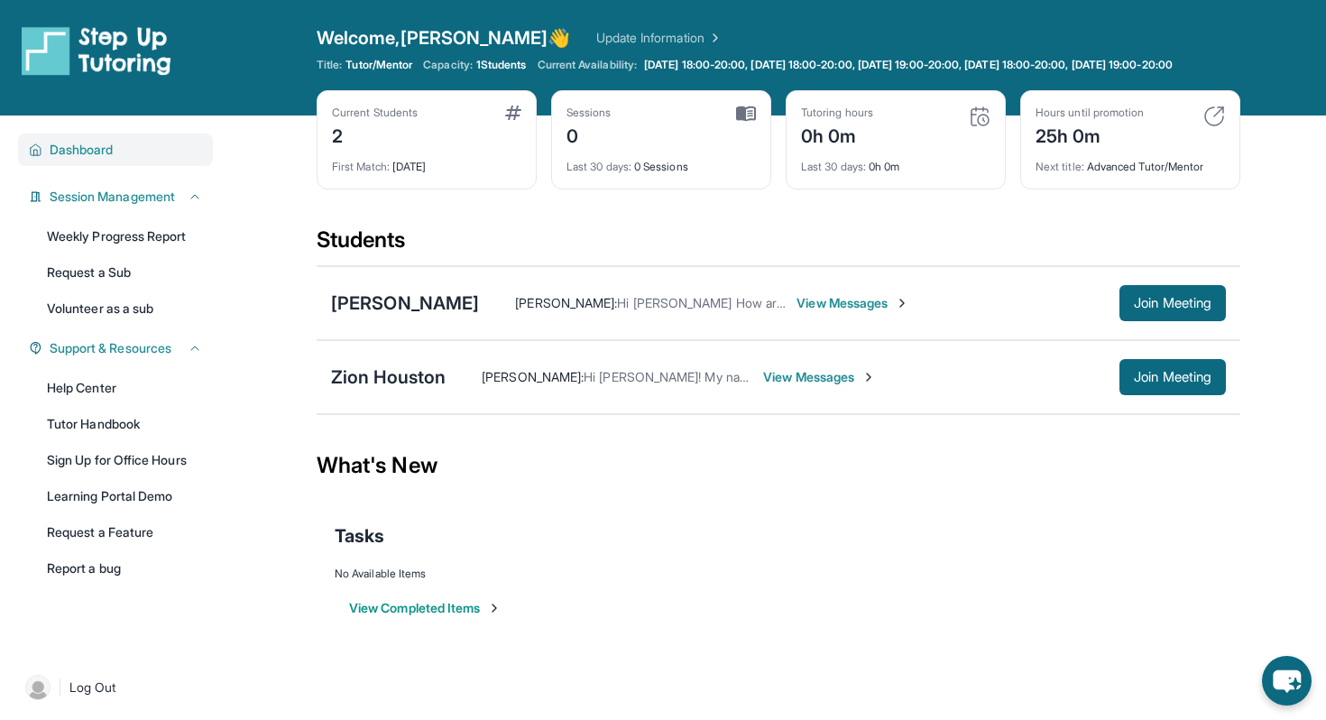
click at [73, 159] on span "Dashboard" at bounding box center [82, 150] width 64 height 18
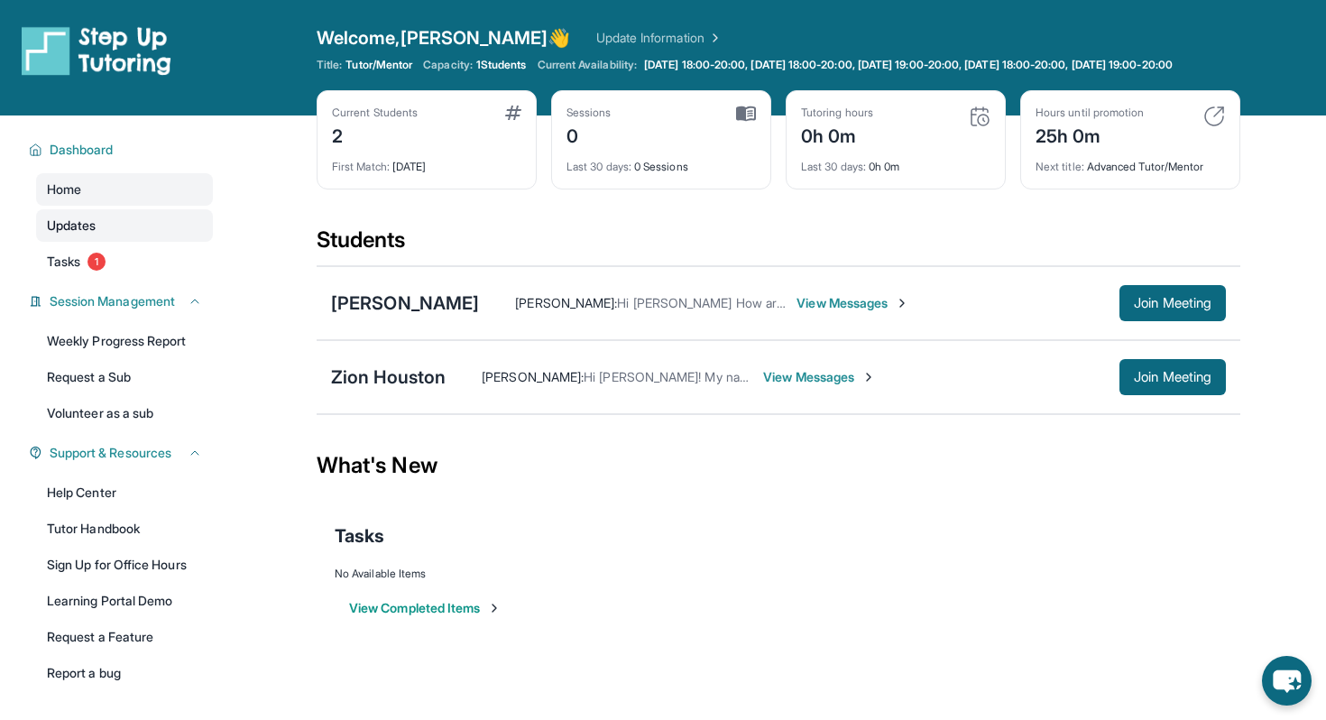
click at [77, 235] on span "Updates" at bounding box center [72, 226] width 50 height 18
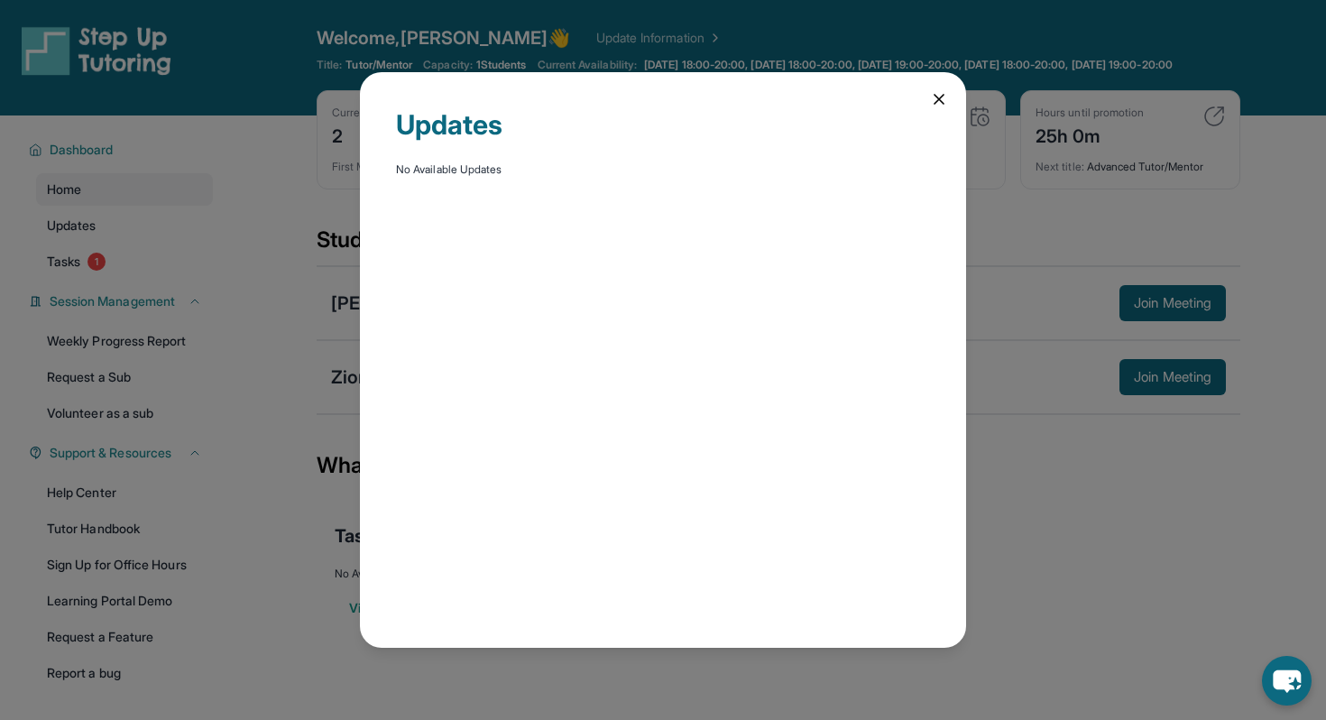
click at [300, 235] on div "Updates No Available Updates" at bounding box center [663, 360] width 1326 height 720
